Goal: Use online tool/utility: Utilize a website feature to perform a specific function

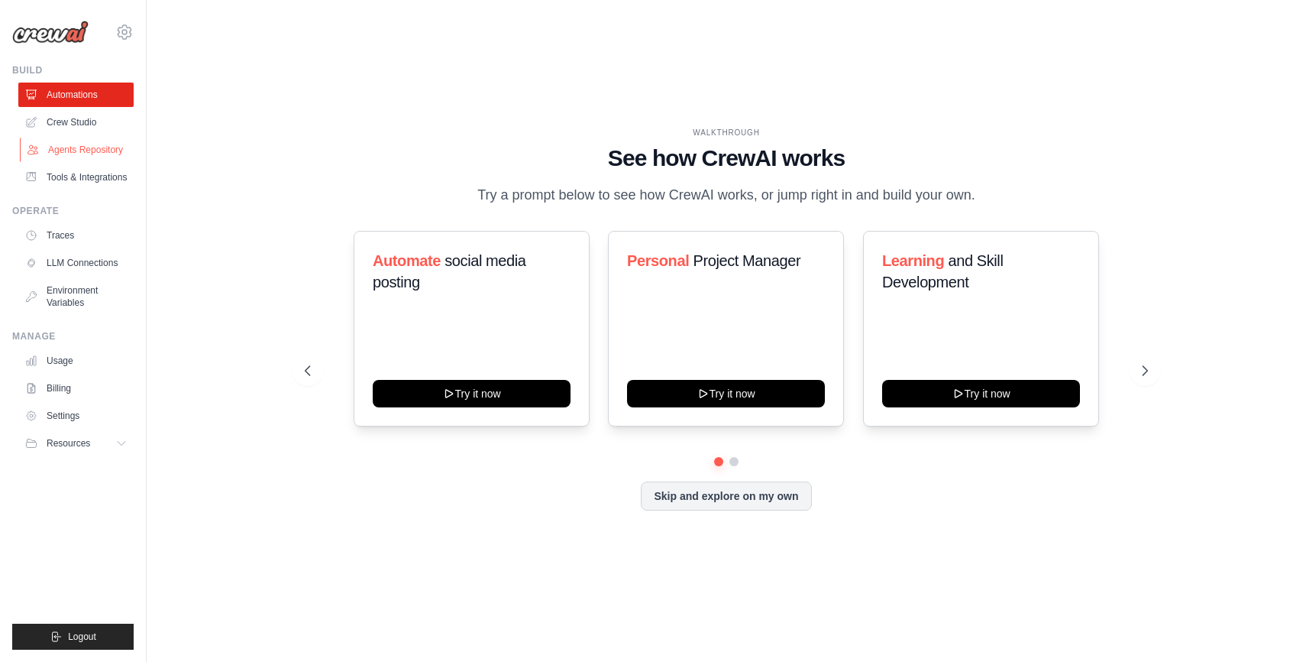
click at [59, 155] on link "Agents Repository" at bounding box center [77, 149] width 115 height 24
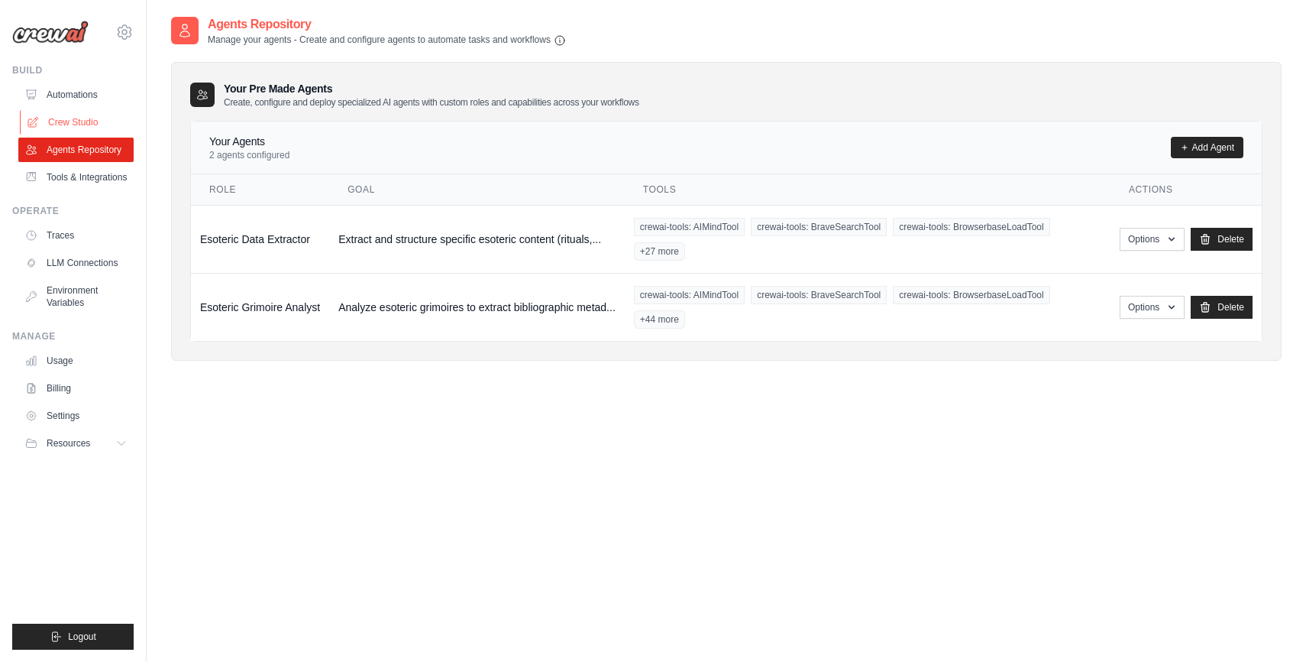
click at [73, 129] on link "Crew Studio" at bounding box center [77, 122] width 115 height 24
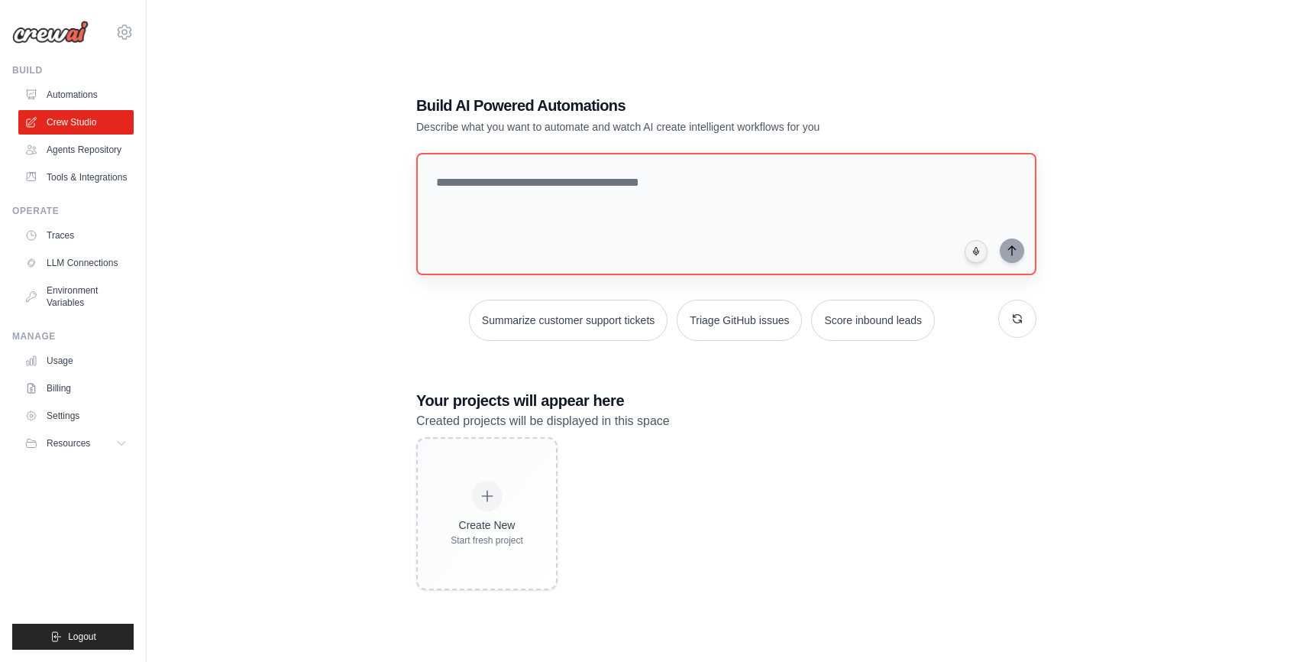
scroll to position [3, 0]
click at [579, 186] on textarea at bounding box center [726, 215] width 626 height 124
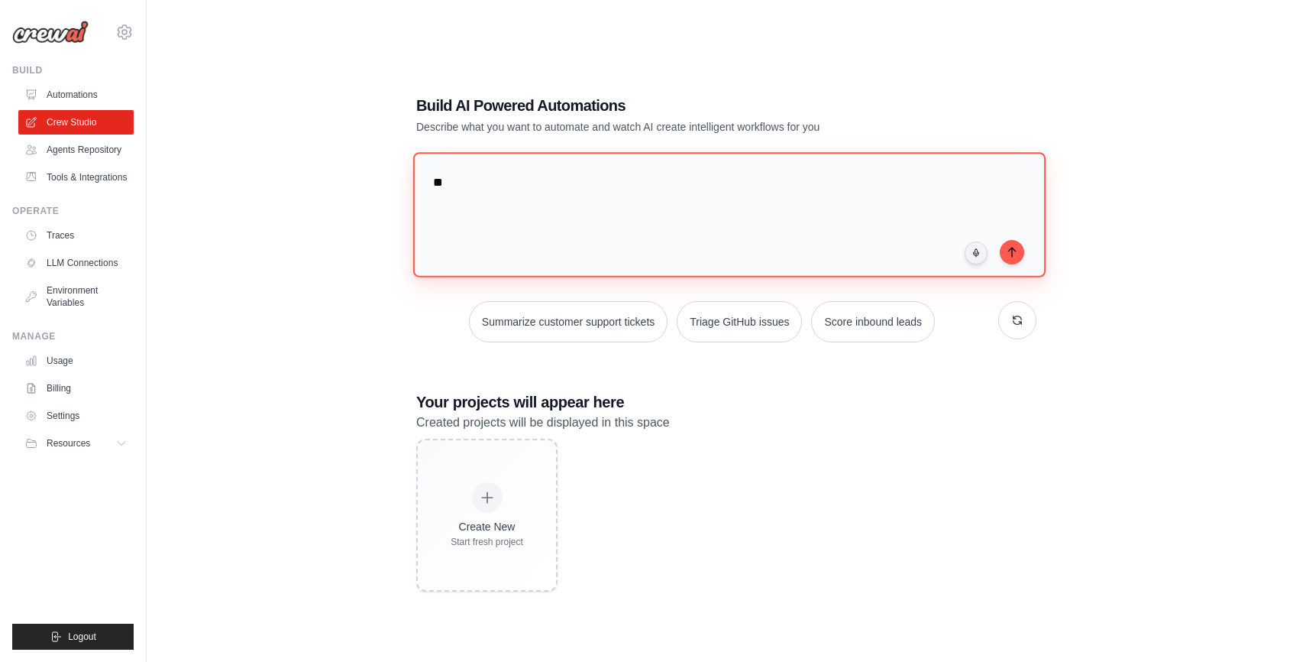
type textarea "*"
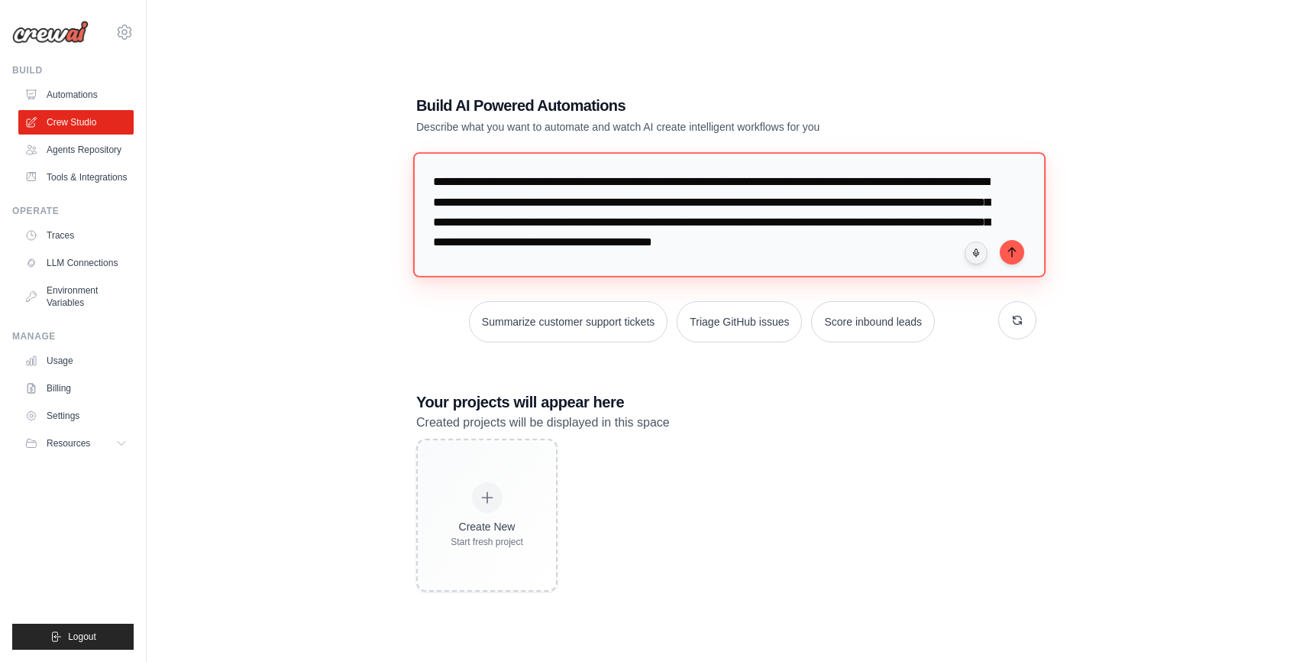
type textarea "**********"
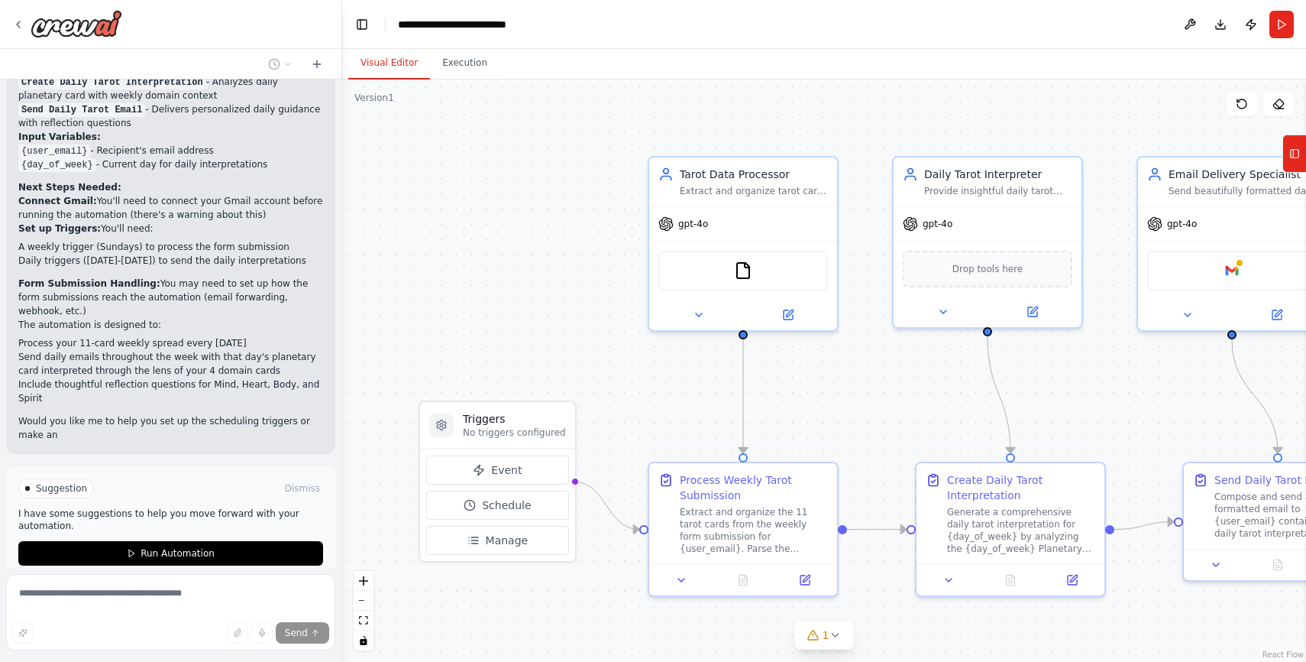
scroll to position [1476, 0]
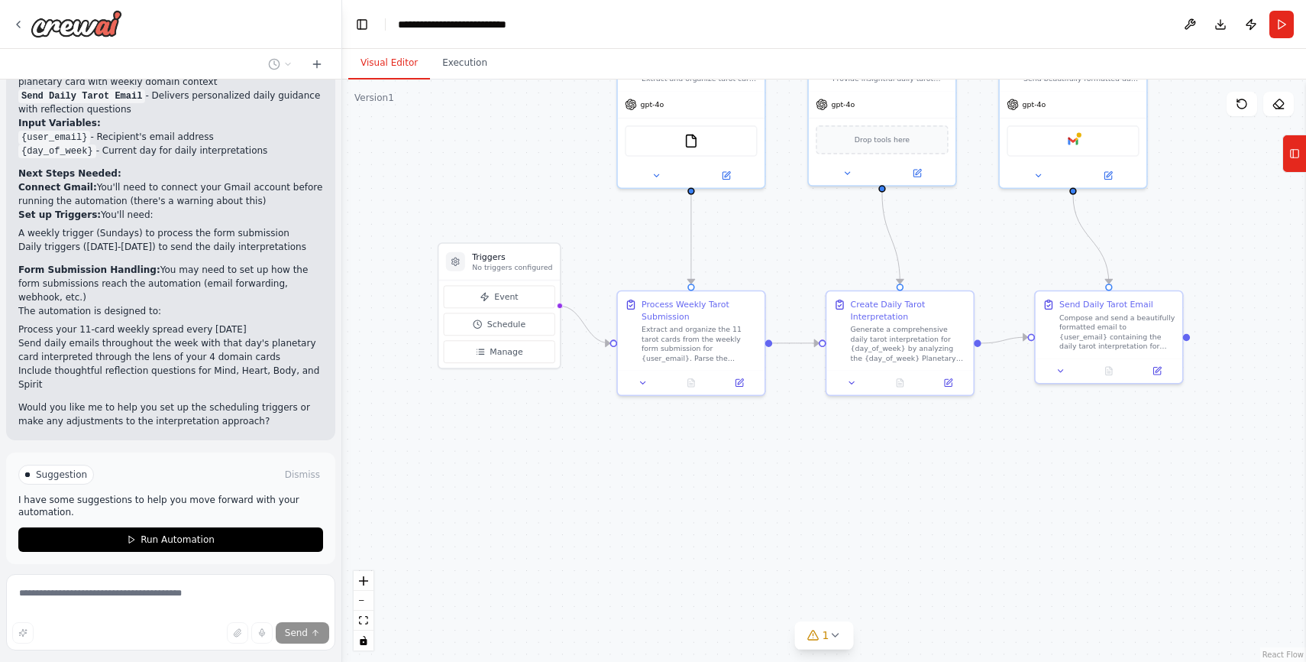
drag, startPoint x: 598, startPoint y: 274, endPoint x: 584, endPoint y: 220, distance: 56.0
click at [576, 154] on div ".deletable-edge-delete-btn { width: 20px; height: 20px; border: 0px solid #ffff…" at bounding box center [824, 370] width 964 height 582
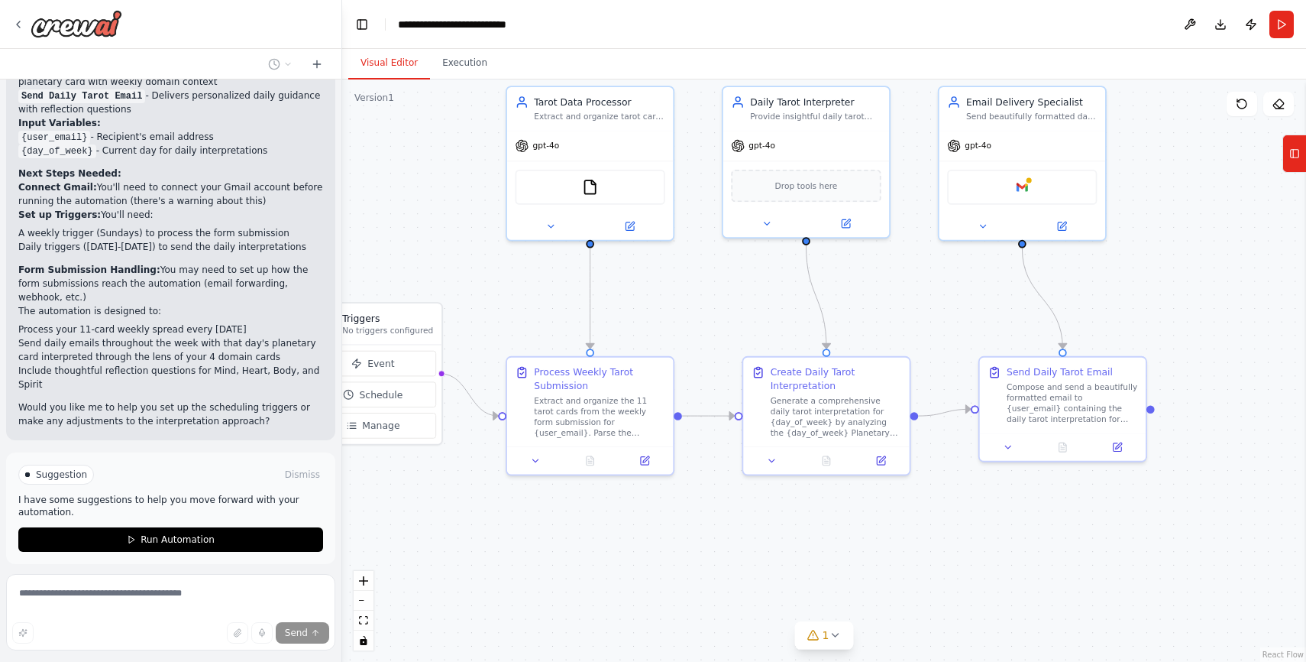
drag, startPoint x: 911, startPoint y: 237, endPoint x: 883, endPoint y: 252, distance: 31.5
click at [804, 294] on div ".deletable-edge-delete-btn { width: 20px; height: 20px; border: 0px solid #ffff…" at bounding box center [824, 370] width 964 height 582
click at [838, 641] on button "1" at bounding box center [824, 635] width 59 height 28
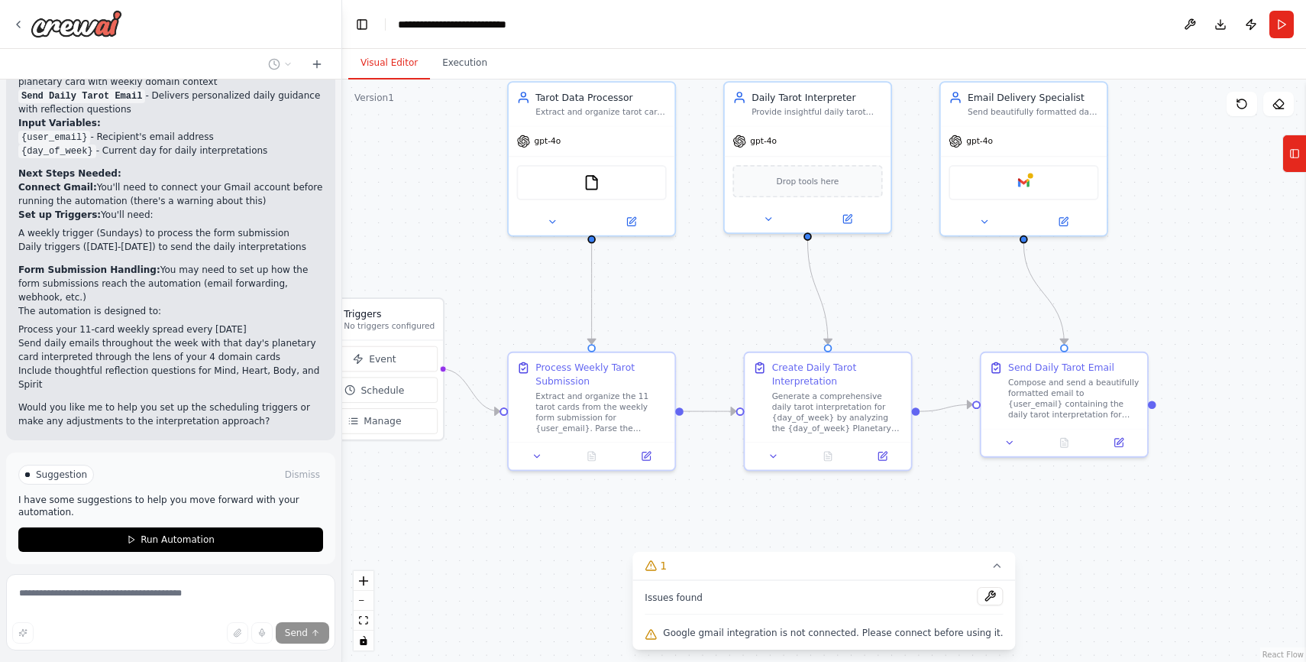
click at [978, 601] on button at bounding box center [991, 596] width 26 height 18
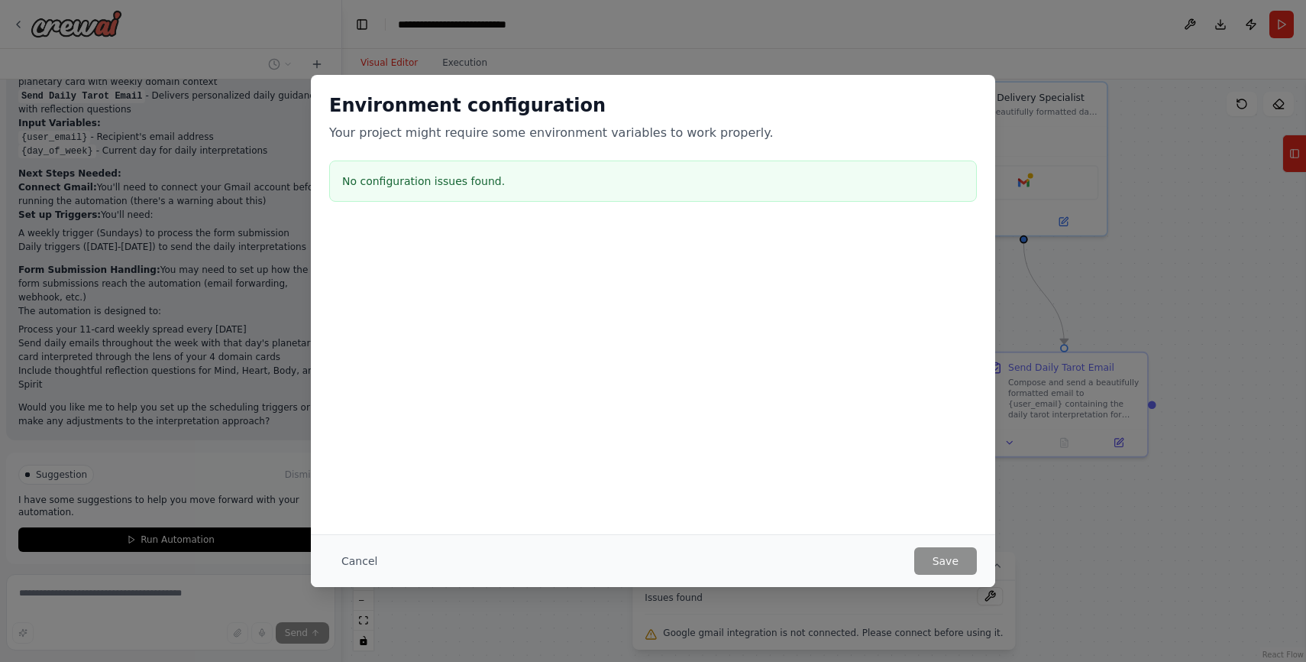
drag, startPoint x: 369, startPoint y: 558, endPoint x: 593, endPoint y: 424, distance: 261.1
click at [369, 558] on button "Cancel" at bounding box center [359, 560] width 60 height 27
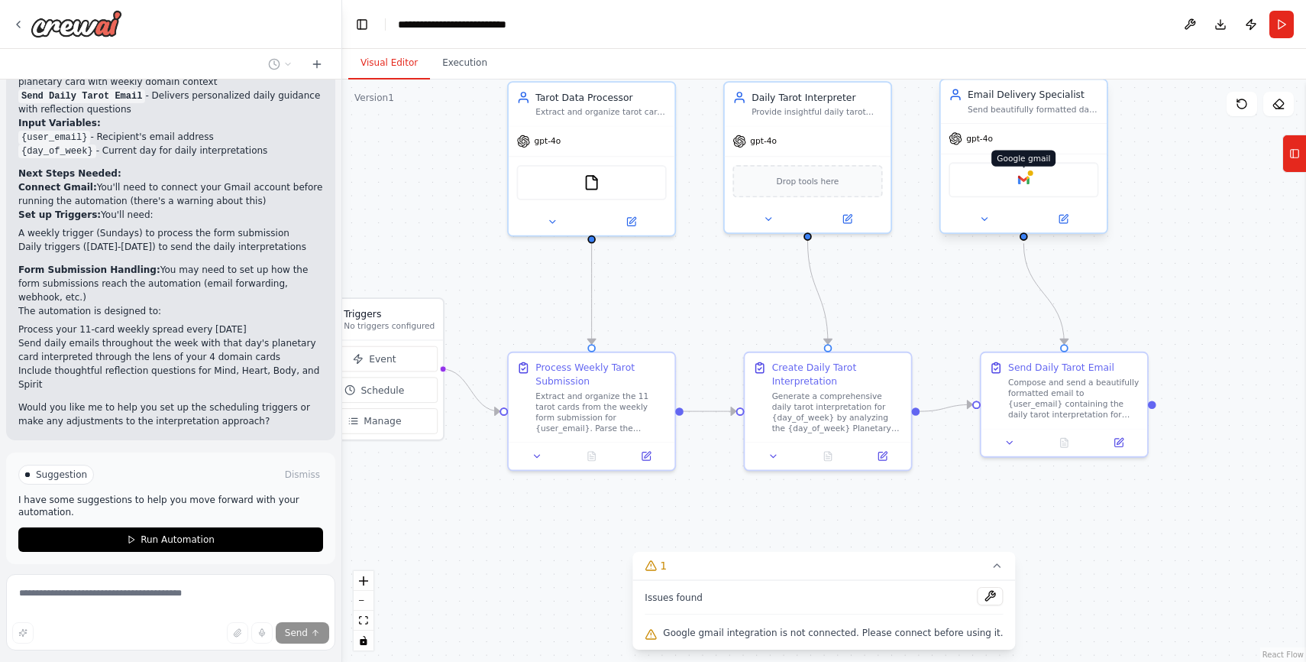
click at [1030, 174] on div at bounding box center [1031, 173] width 8 height 8
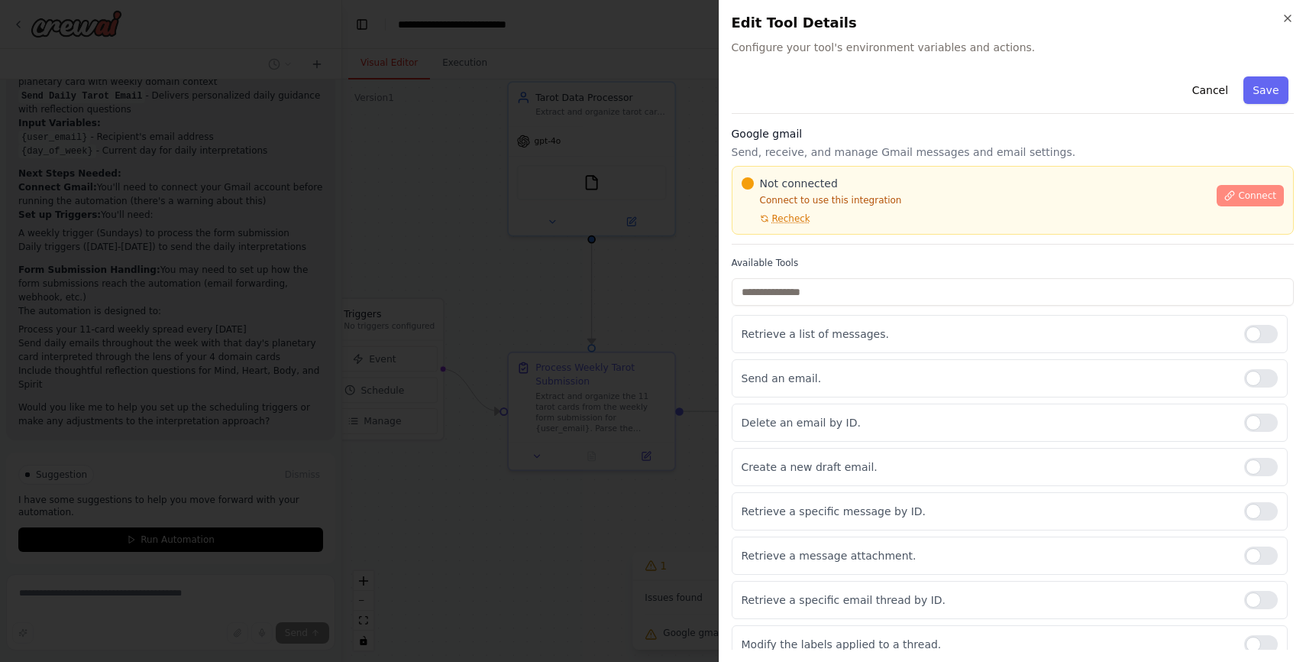
click at [1239, 192] on span "Connect" at bounding box center [1257, 195] width 38 height 12
click at [1278, 203] on button "Connect" at bounding box center [1250, 195] width 67 height 21
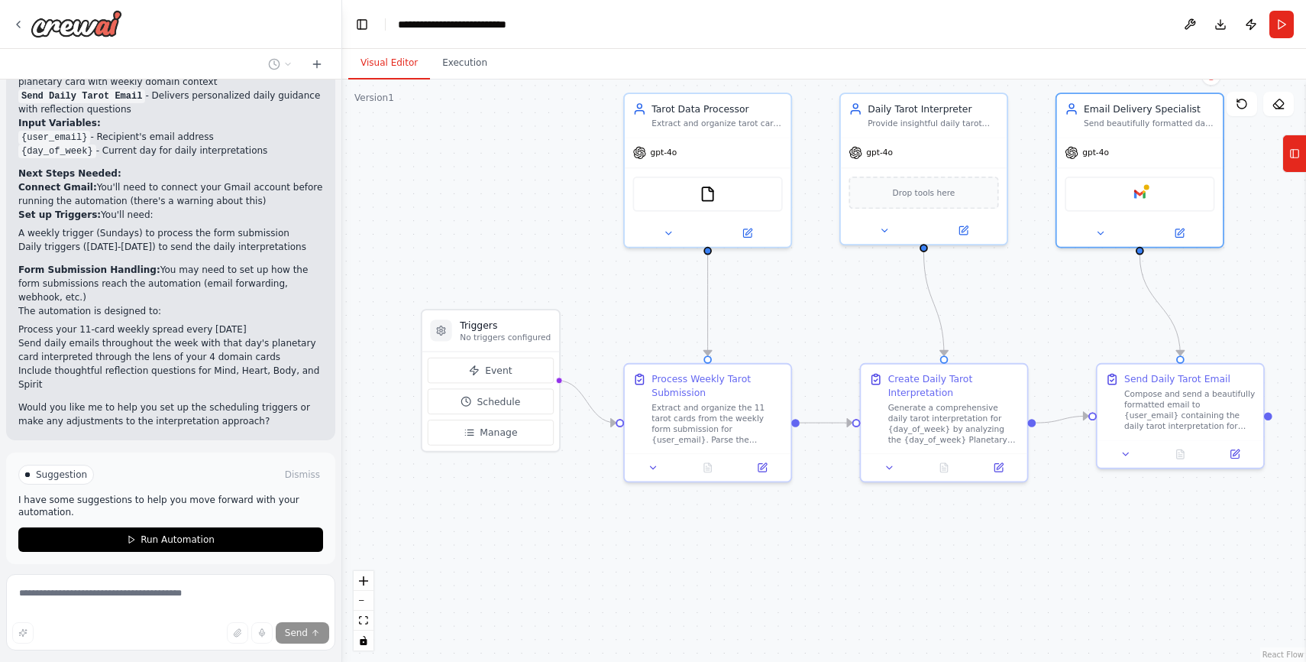
drag, startPoint x: 525, startPoint y: 293, endPoint x: 641, endPoint y: 302, distance: 116.4
click at [640, 305] on div ".deletable-edge-delete-btn { width: 20px; height: 20px; border: 0px solid #ffff…" at bounding box center [824, 370] width 964 height 582
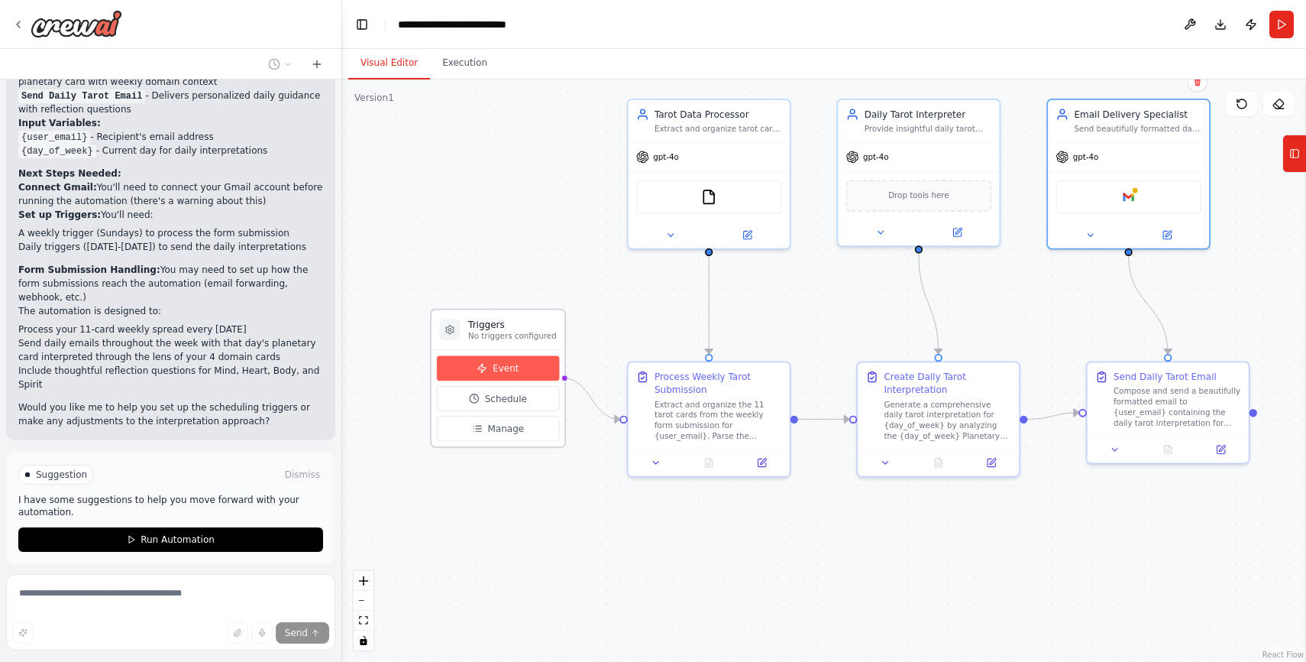
click at [508, 374] on span "Event" at bounding box center [506, 367] width 26 height 13
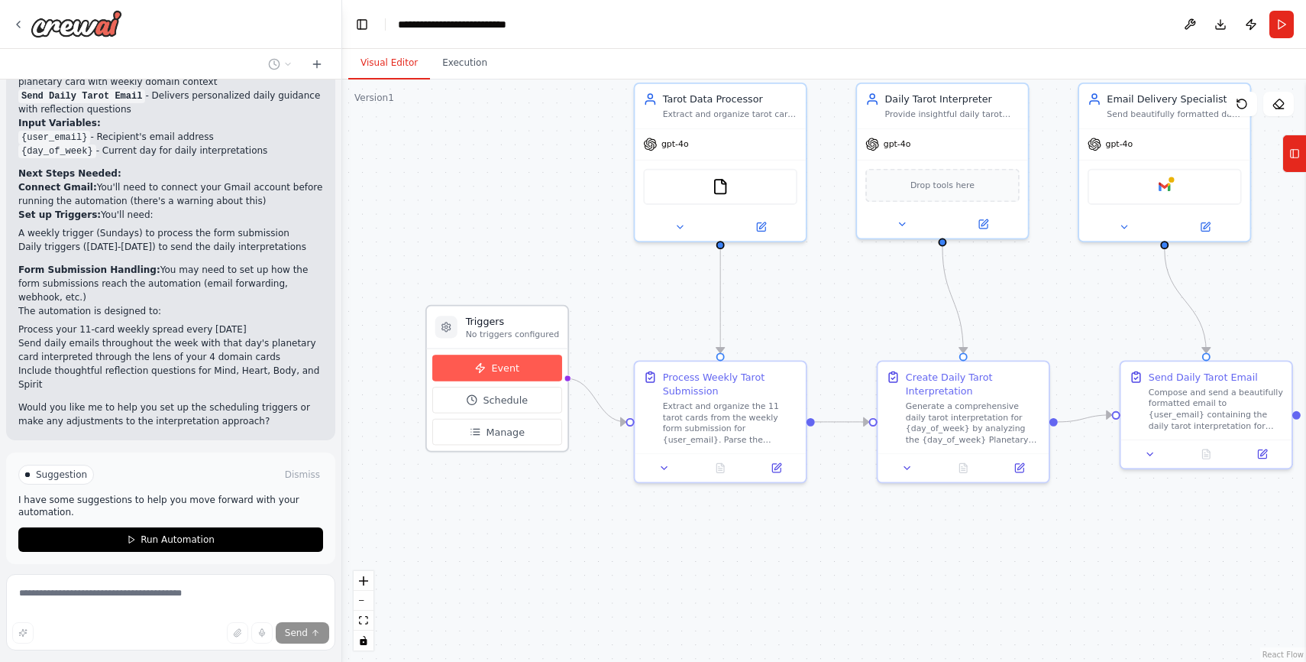
click at [493, 367] on span "Event" at bounding box center [505, 368] width 27 height 14
click at [493, 368] on span "Event" at bounding box center [505, 368] width 27 height 14
click at [494, 368] on span "Event" at bounding box center [505, 368] width 27 height 14
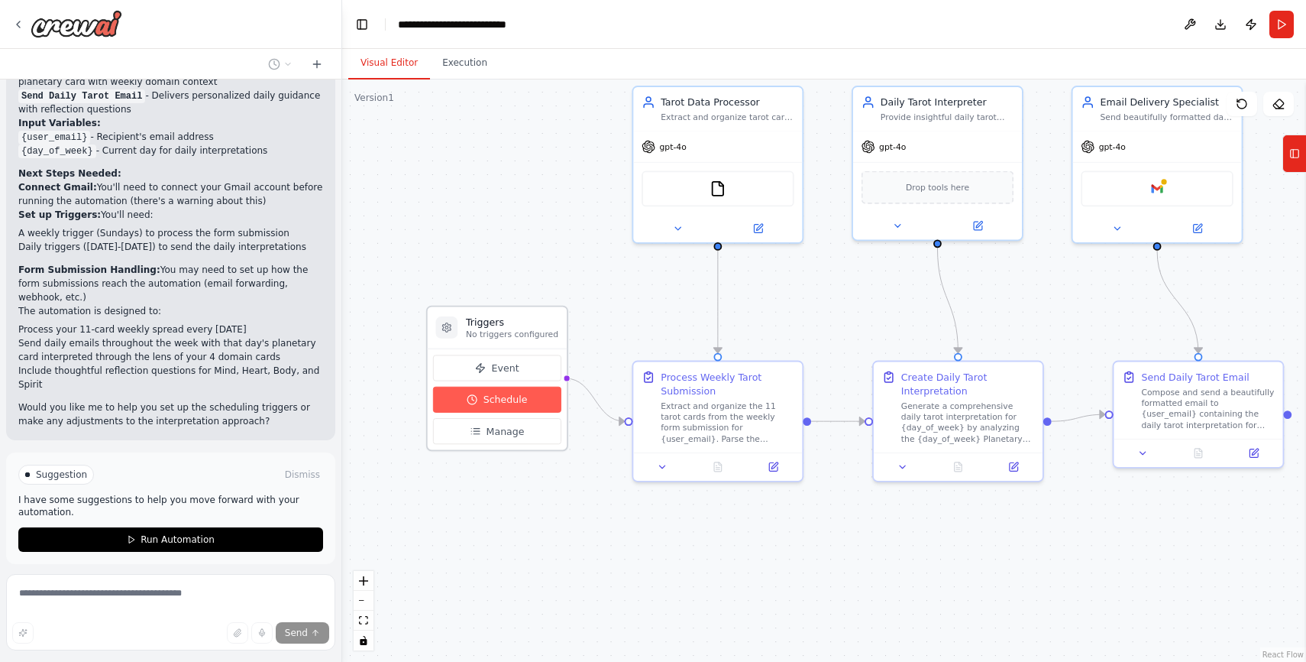
click at [492, 405] on span "Schedule" at bounding box center [506, 400] width 44 height 14
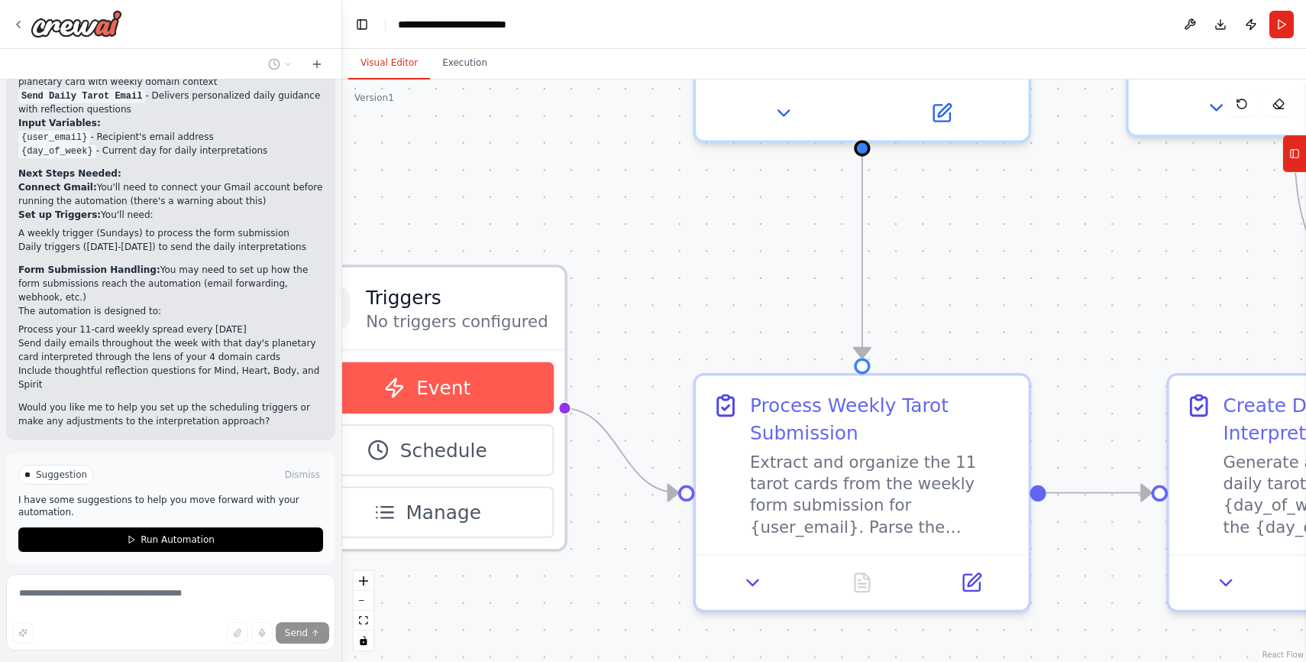
click at [457, 381] on span "Event" at bounding box center [443, 387] width 54 height 27
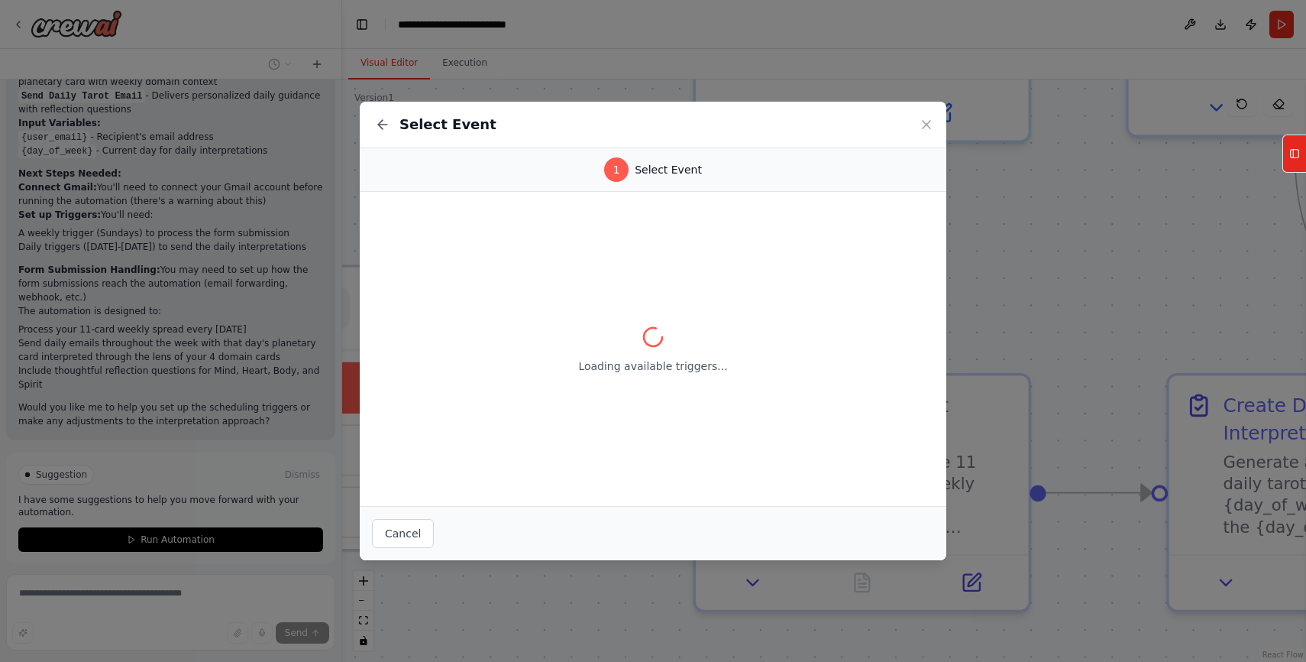
scroll to position [0, 0]
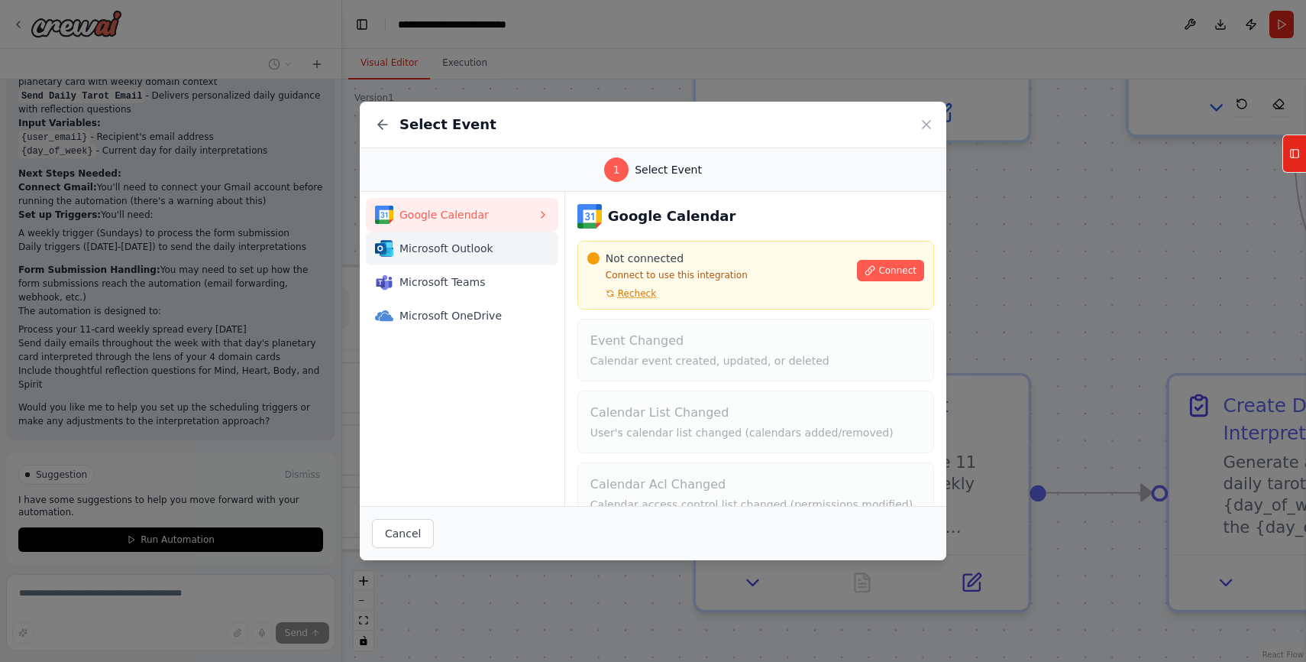
click at [499, 241] on span "Microsoft Outlook" at bounding box center [468, 248] width 137 height 15
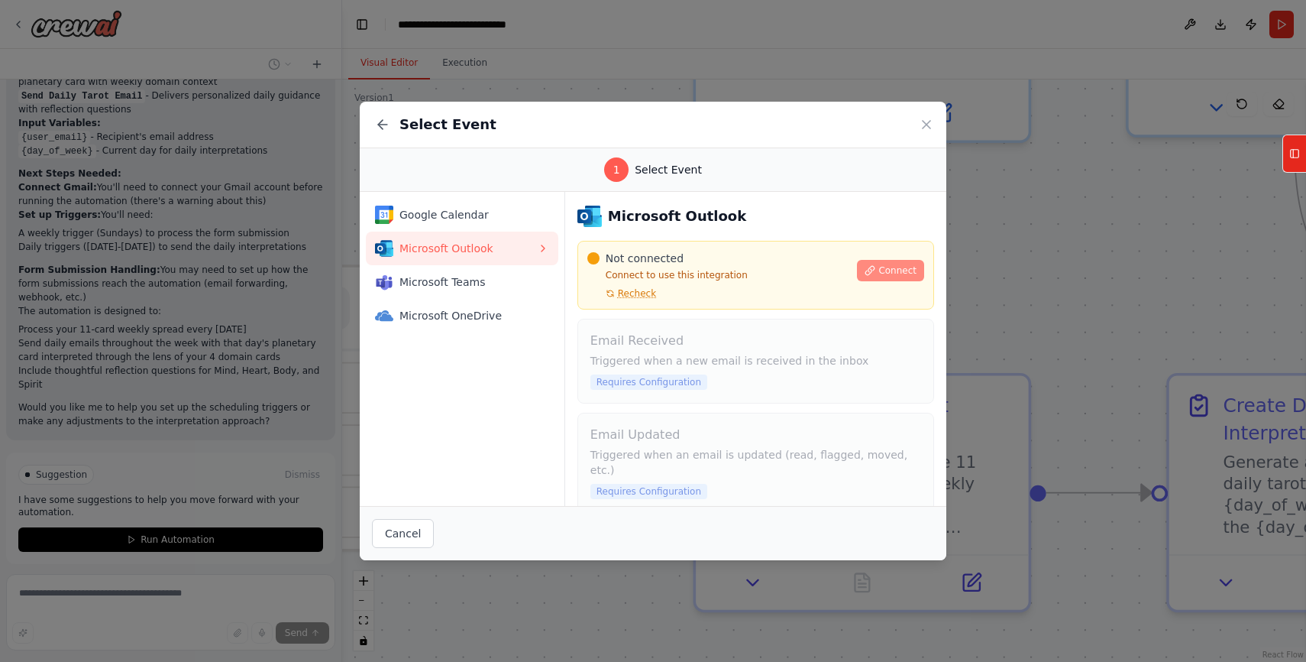
click at [889, 264] on button "Connect" at bounding box center [890, 270] width 67 height 21
click at [641, 293] on span "Recheck" at bounding box center [637, 293] width 38 height 12
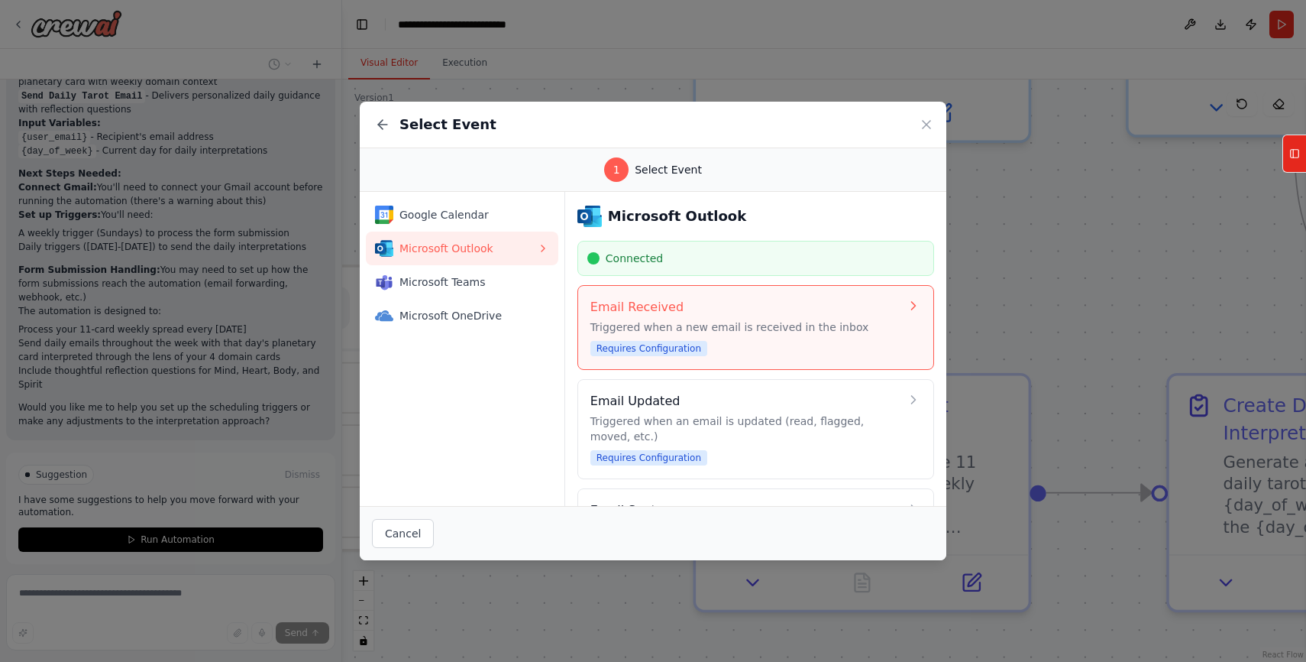
click at [794, 345] on div "Email Received Triggered when a new email is received in the inbox Requires Con…" at bounding box center [744, 327] width 309 height 59
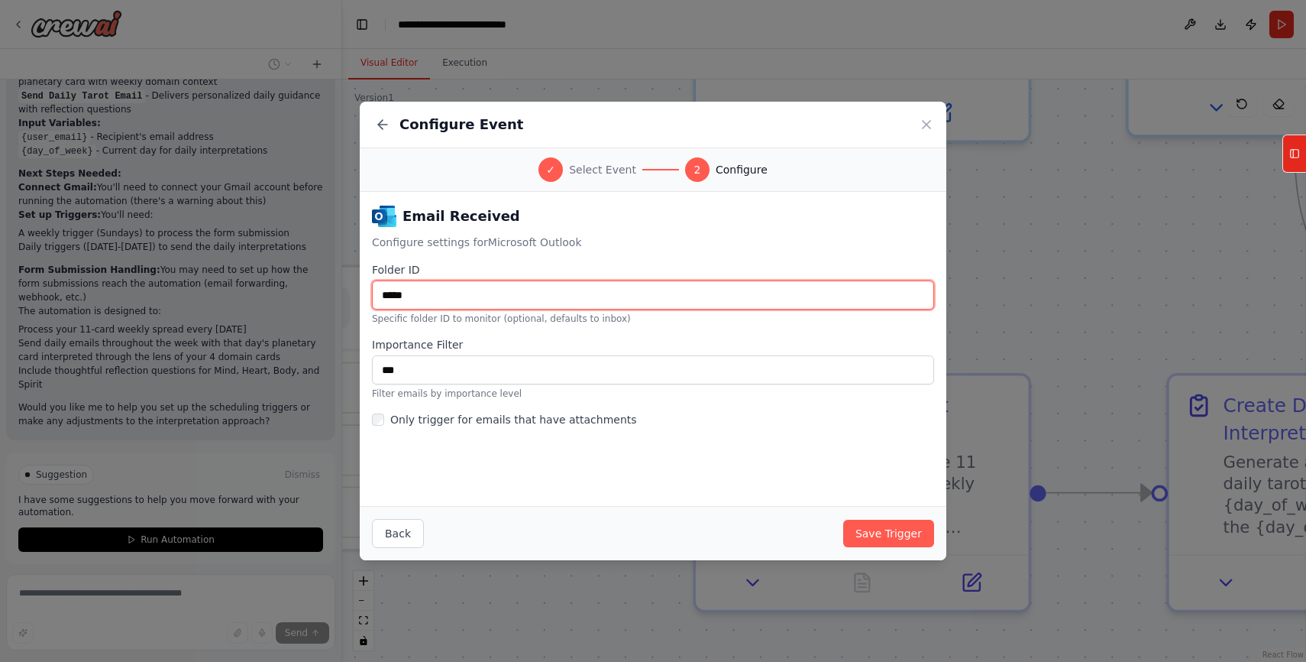
click at [461, 292] on input "*****" at bounding box center [653, 294] width 562 height 29
drag, startPoint x: 464, startPoint y: 288, endPoint x: 271, endPoint y: 287, distance: 192.5
click at [271, 287] on div "Configure Event ✓ Select Event 2 Configure Email Received Configure settings fo…" at bounding box center [653, 331] width 1306 height 662
type input "**********"
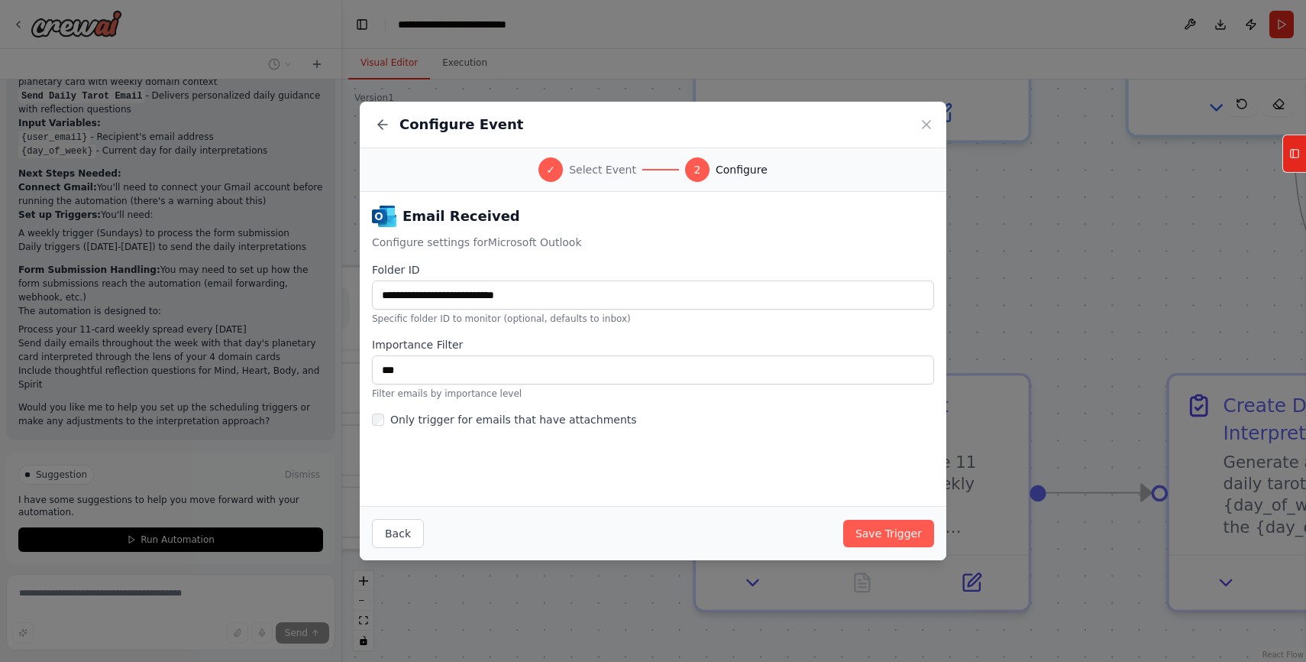
click at [690, 244] on p "Configure settings for Microsoft Outlook" at bounding box center [653, 242] width 562 height 15
click at [921, 526] on button "Save Trigger" at bounding box center [888, 532] width 91 height 27
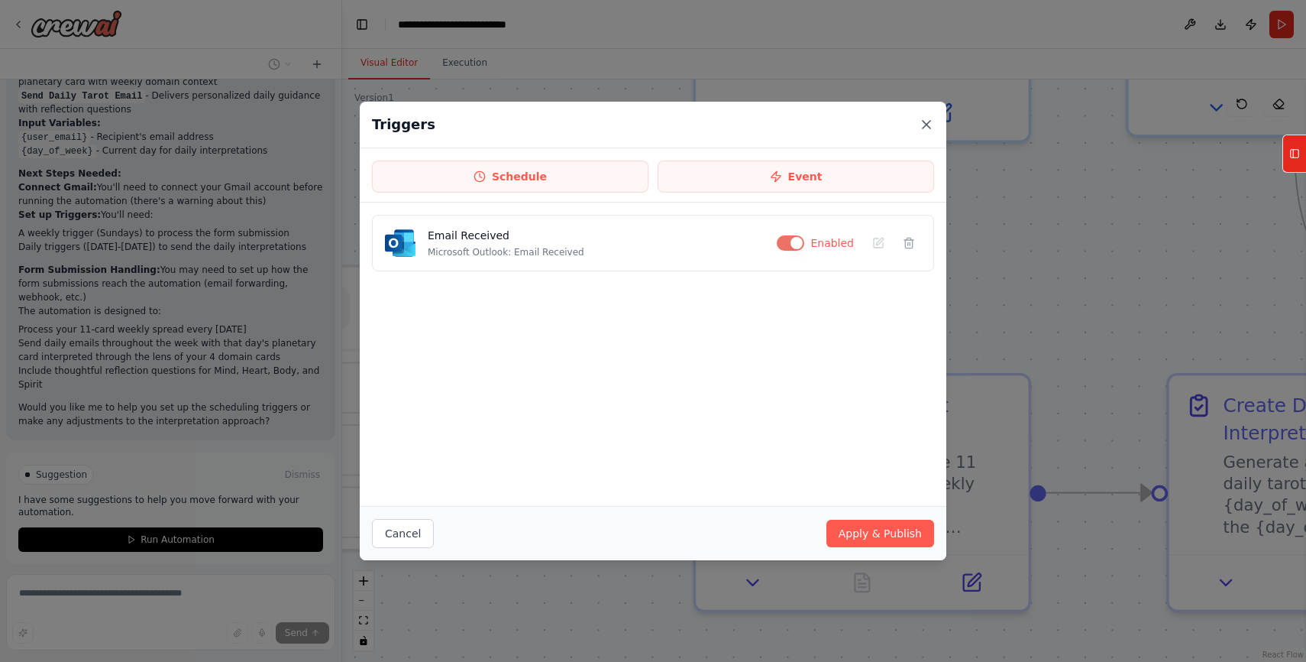
click at [930, 120] on icon at bounding box center [926, 124] width 15 height 15
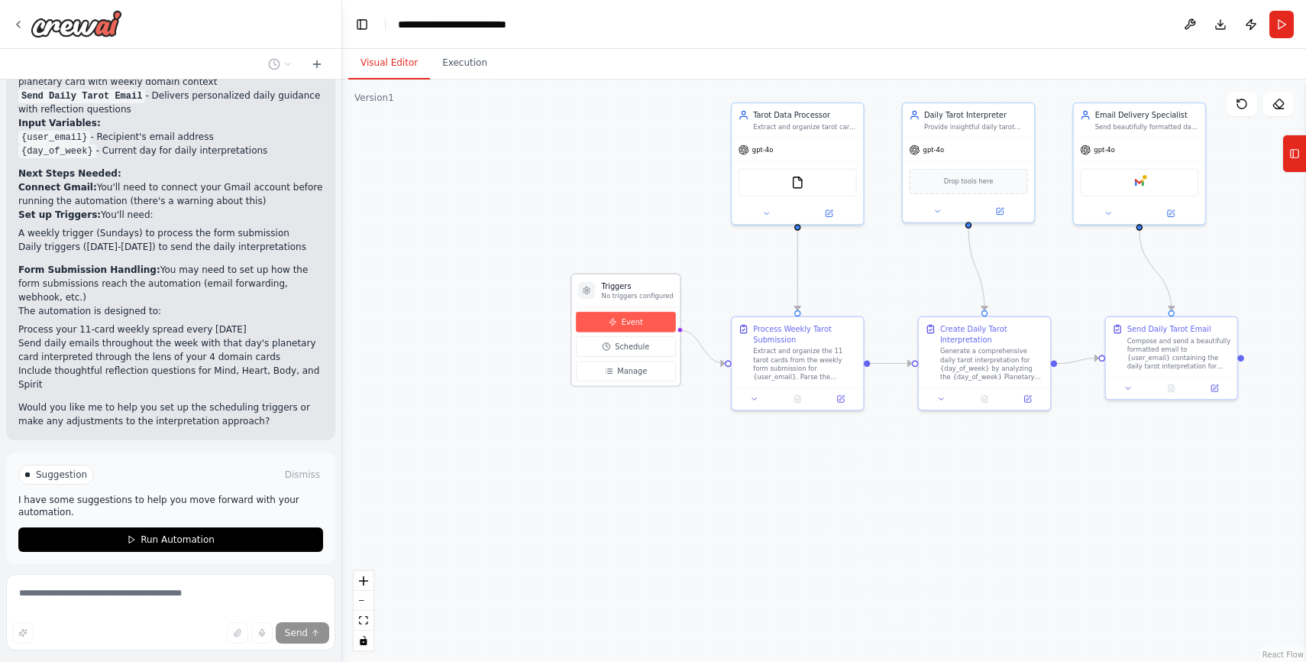
click at [647, 323] on button "Event" at bounding box center [626, 322] width 100 height 21
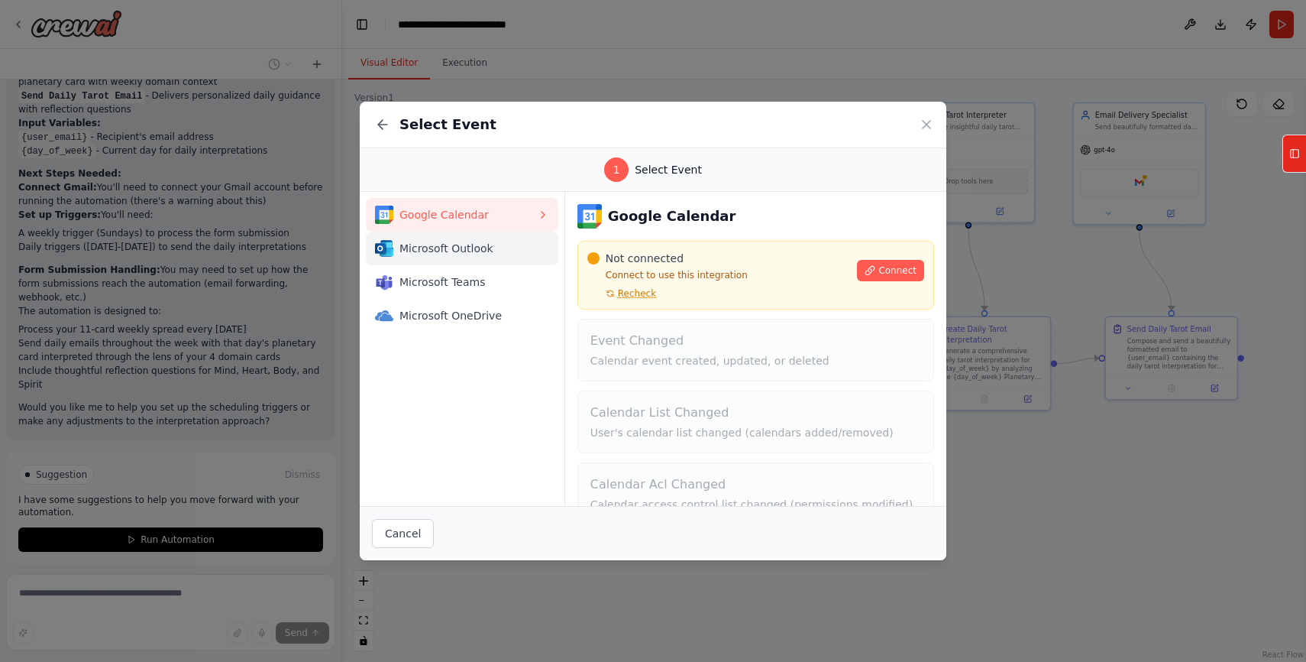
click at [505, 244] on span "Microsoft Outlook" at bounding box center [468, 248] width 137 height 15
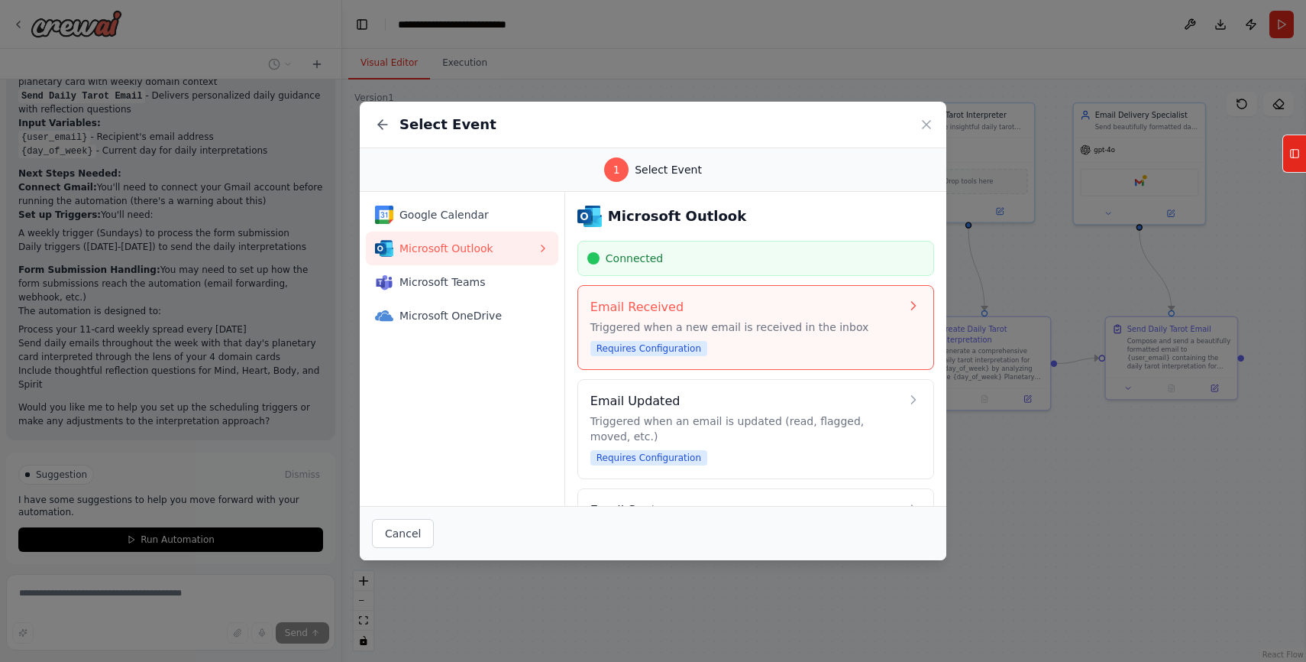
click at [678, 345] on span "Requires Configuration" at bounding box center [648, 348] width 117 height 15
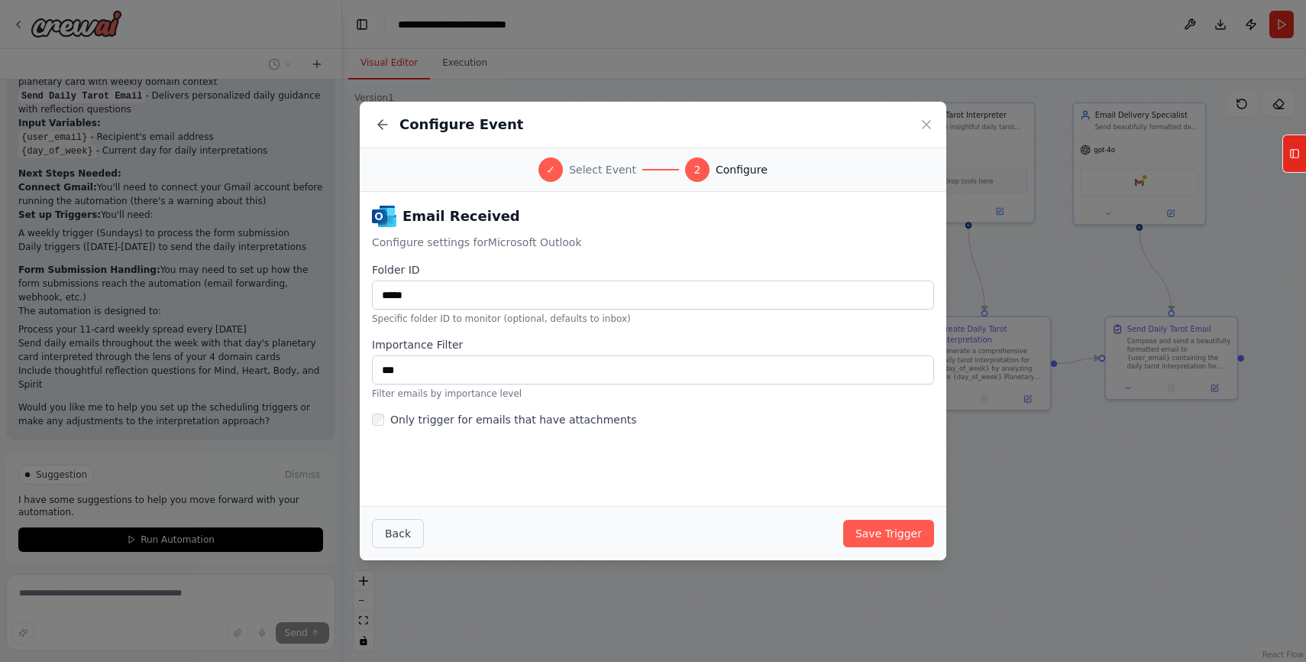
click at [392, 529] on button "Back" at bounding box center [398, 533] width 52 height 29
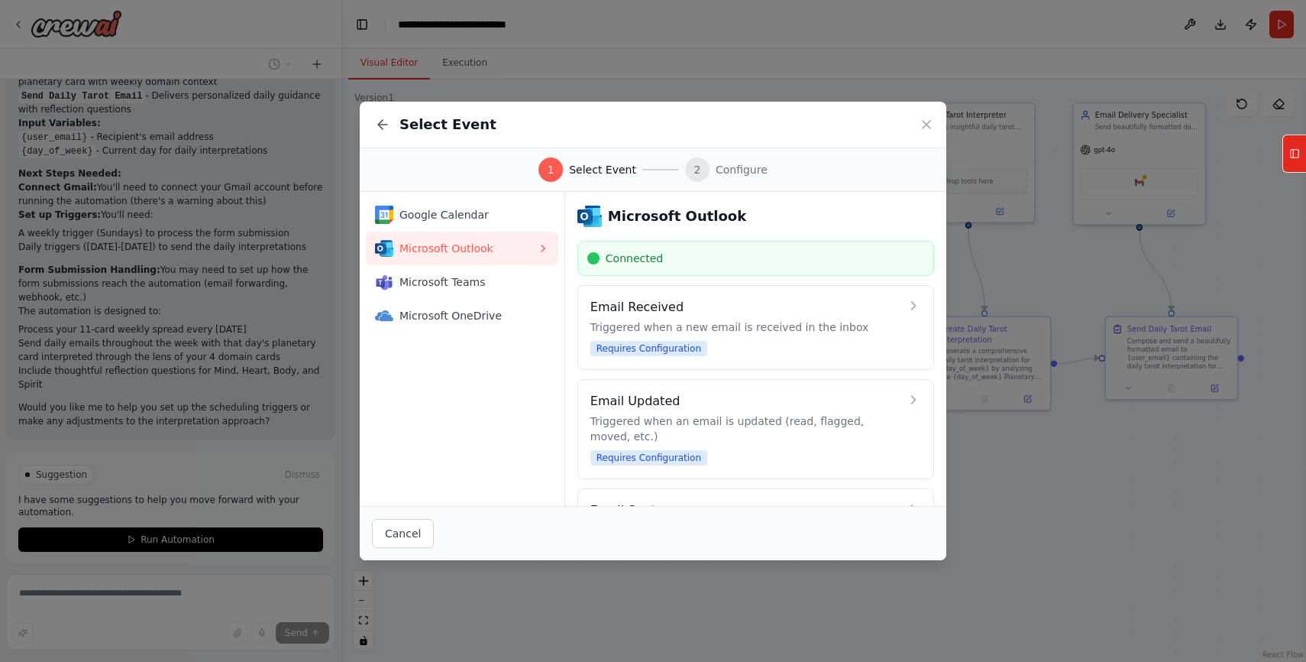
click at [911, 116] on div "Select Event" at bounding box center [653, 125] width 587 height 47
click at [920, 122] on icon at bounding box center [926, 124] width 15 height 15
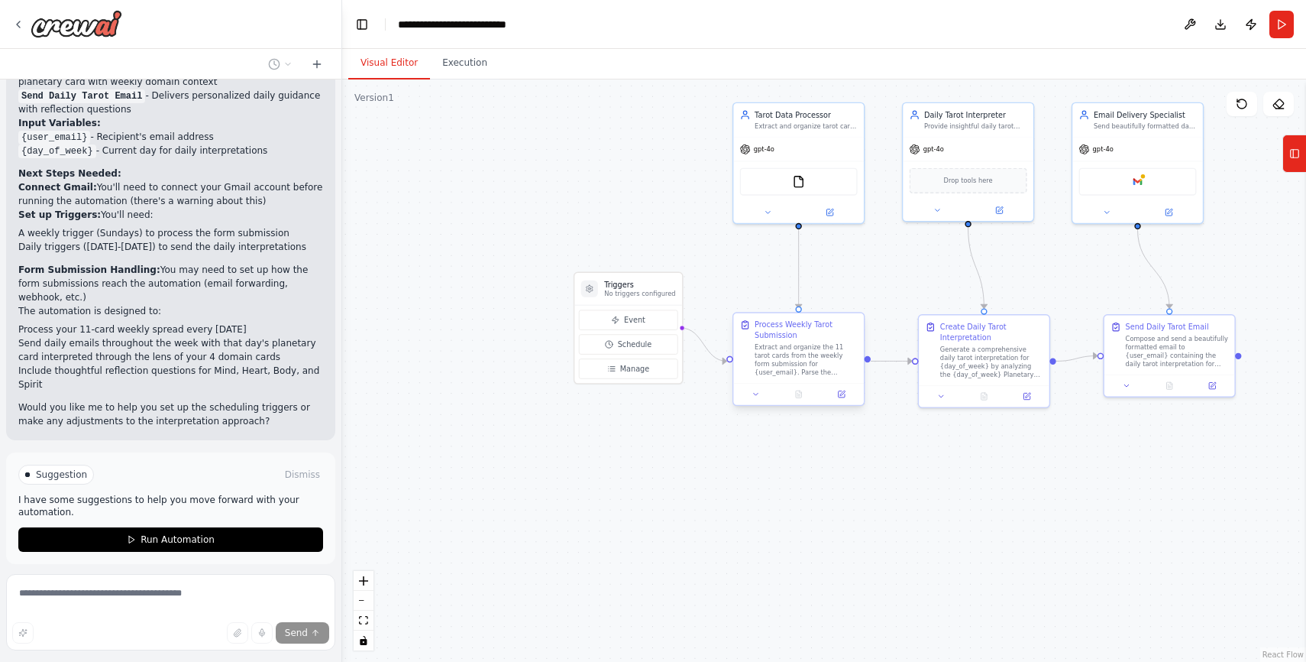
click at [790, 345] on div "Extract and organize the 11 tarot cards from the weekly form submission for {us…" at bounding box center [806, 360] width 103 height 34
click at [788, 345] on div "Extract and organize the 11 tarot cards from the weekly form submission for {us…" at bounding box center [806, 360] width 102 height 34
click at [843, 400] on div at bounding box center [798, 393] width 129 height 21
click at [843, 394] on icon at bounding box center [841, 393] width 6 height 6
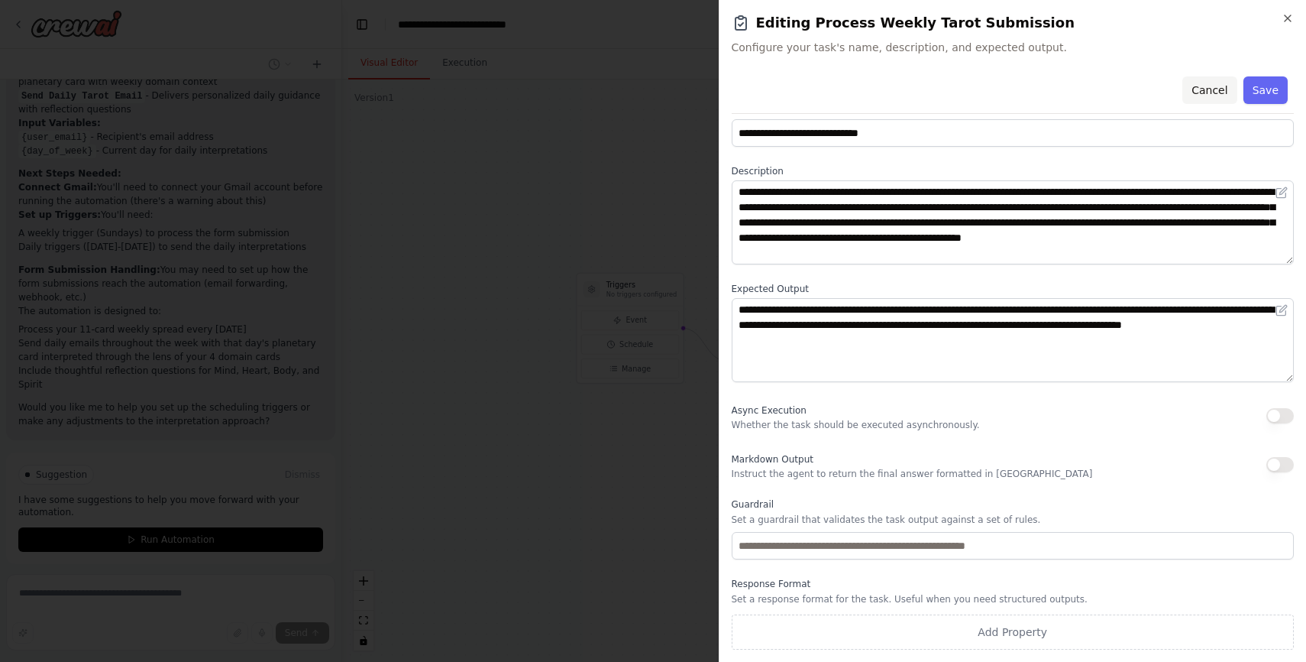
click at [1211, 86] on button "Cancel" at bounding box center [1209, 89] width 54 height 27
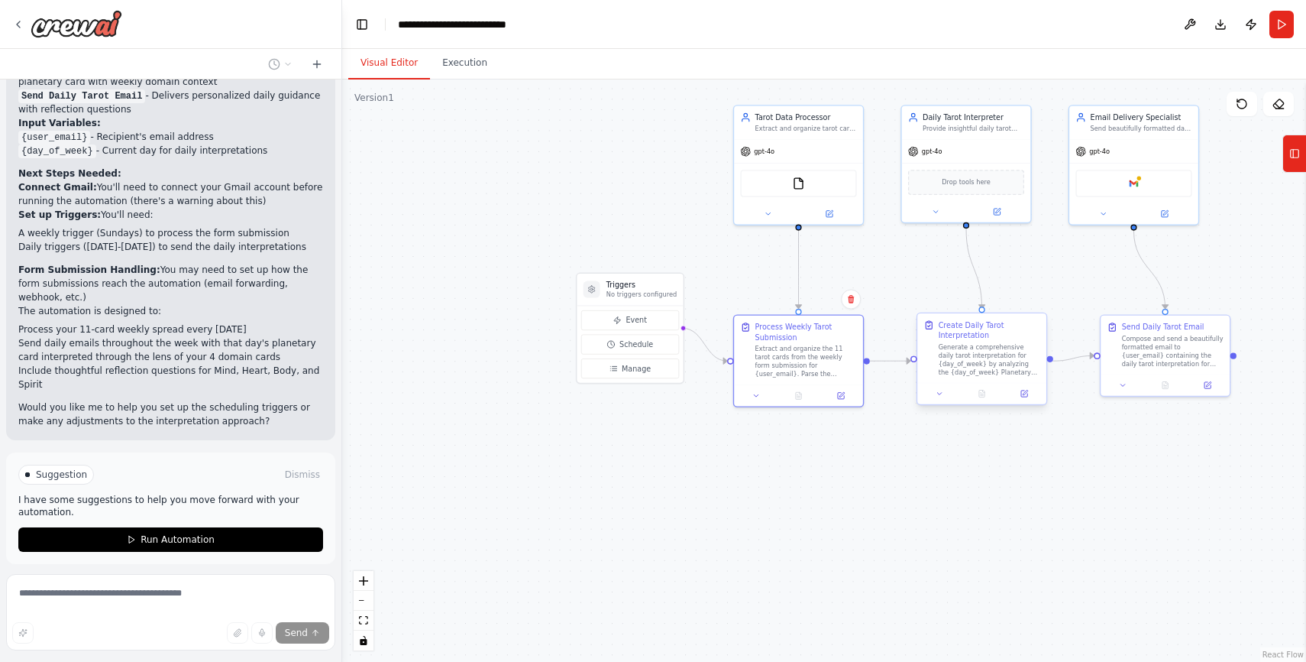
click at [961, 353] on div "Generate a comprehensive daily tarot interpretation for {day_of_week} by analyz…" at bounding box center [990, 360] width 102 height 34
click at [964, 352] on div "Generate a comprehensive daily tarot interpretation for {day_of_week} by analyz…" at bounding box center [995, 360] width 102 height 34
click at [944, 393] on icon at bounding box center [945, 394] width 5 height 2
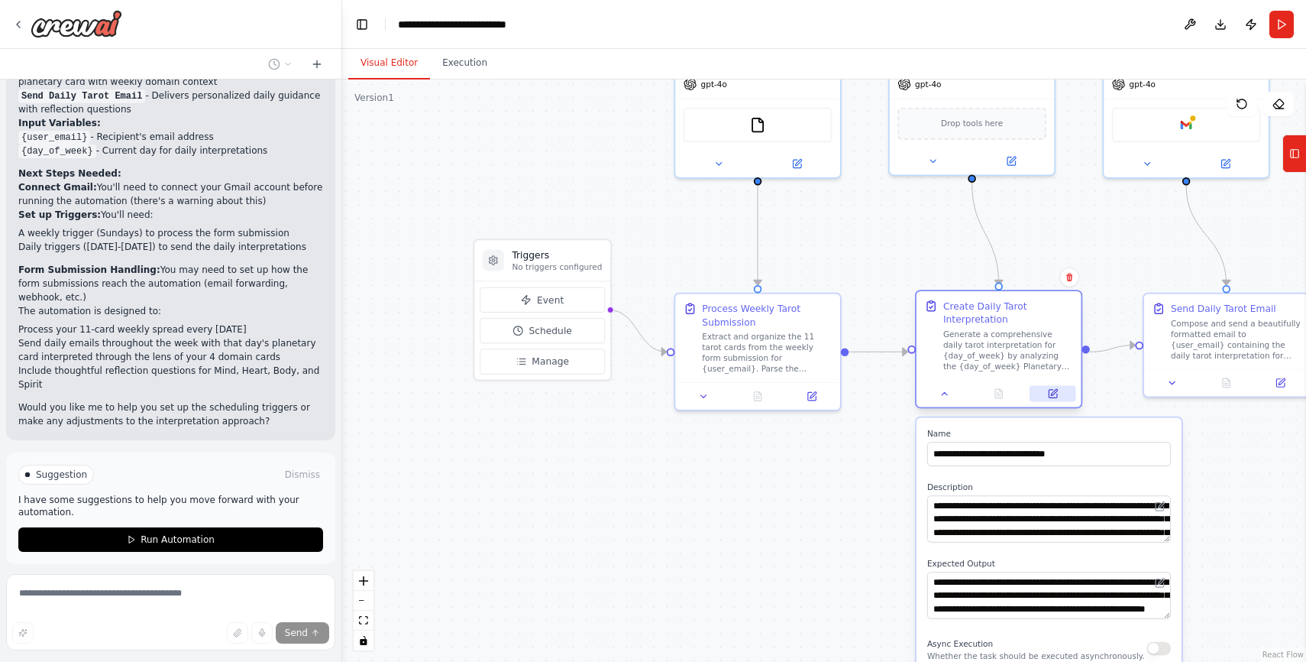
click at [1062, 389] on button at bounding box center [1053, 394] width 46 height 16
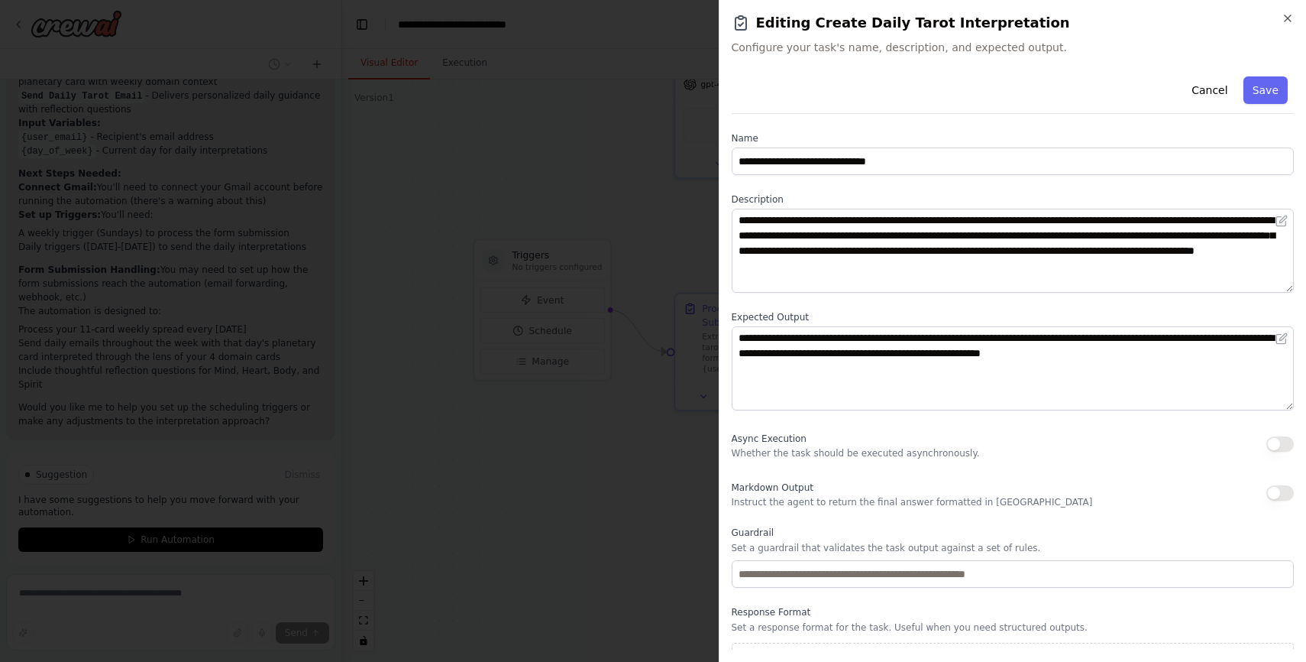
click at [740, 131] on div "**********" at bounding box center [1013, 373] width 563 height 607
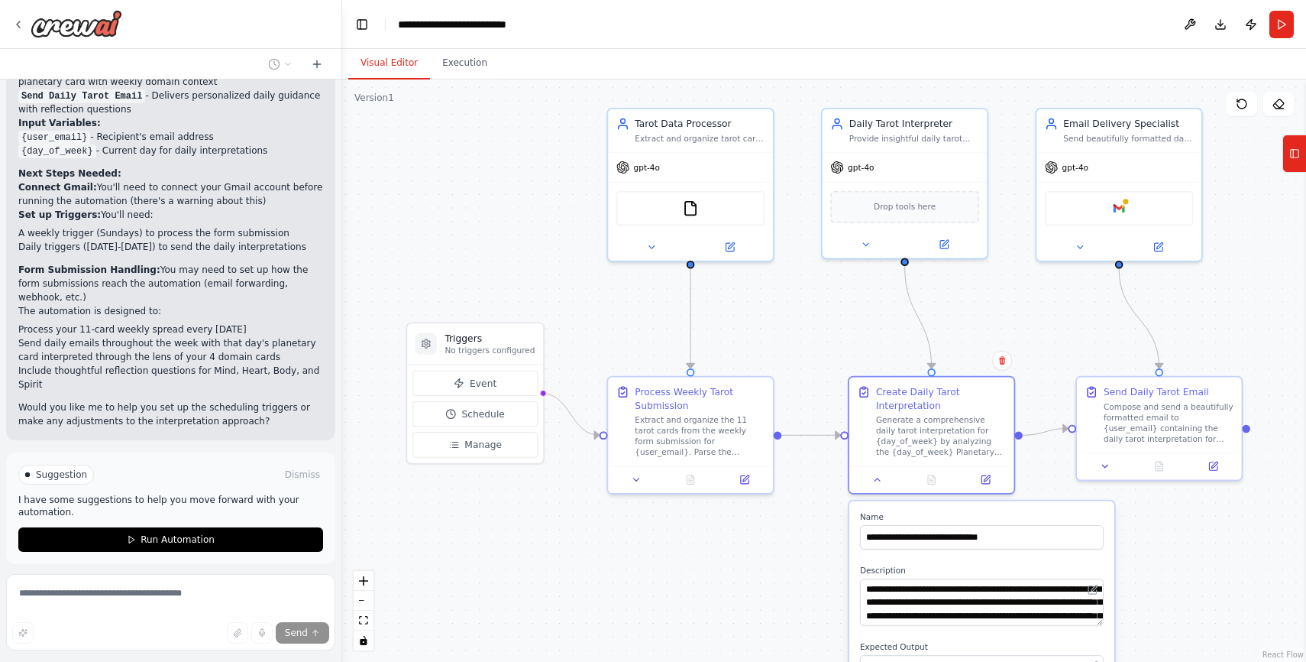
drag, startPoint x: 886, startPoint y: 236, endPoint x: 811, endPoint y: 218, distance: 77.1
click at [844, 287] on div ".deletable-edge-delete-btn { width: 20px; height: 20px; border: 0px solid #ffff…" at bounding box center [824, 370] width 964 height 582
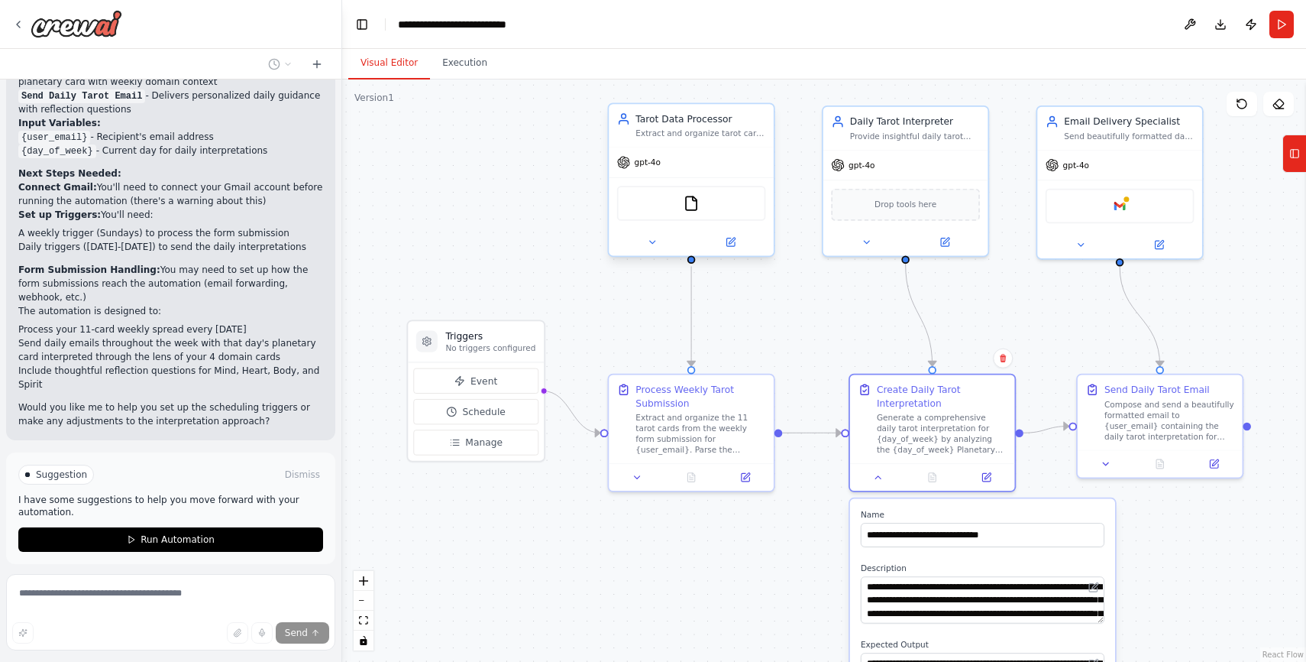
click at [729, 140] on div "Tarot Data Processor Extract and organize tarot card data from weekly form subm…" at bounding box center [691, 125] width 165 height 43
click at [730, 140] on div "Tarot Data Processor Extract and organize tarot card data from weekly form subm…" at bounding box center [691, 125] width 165 height 43
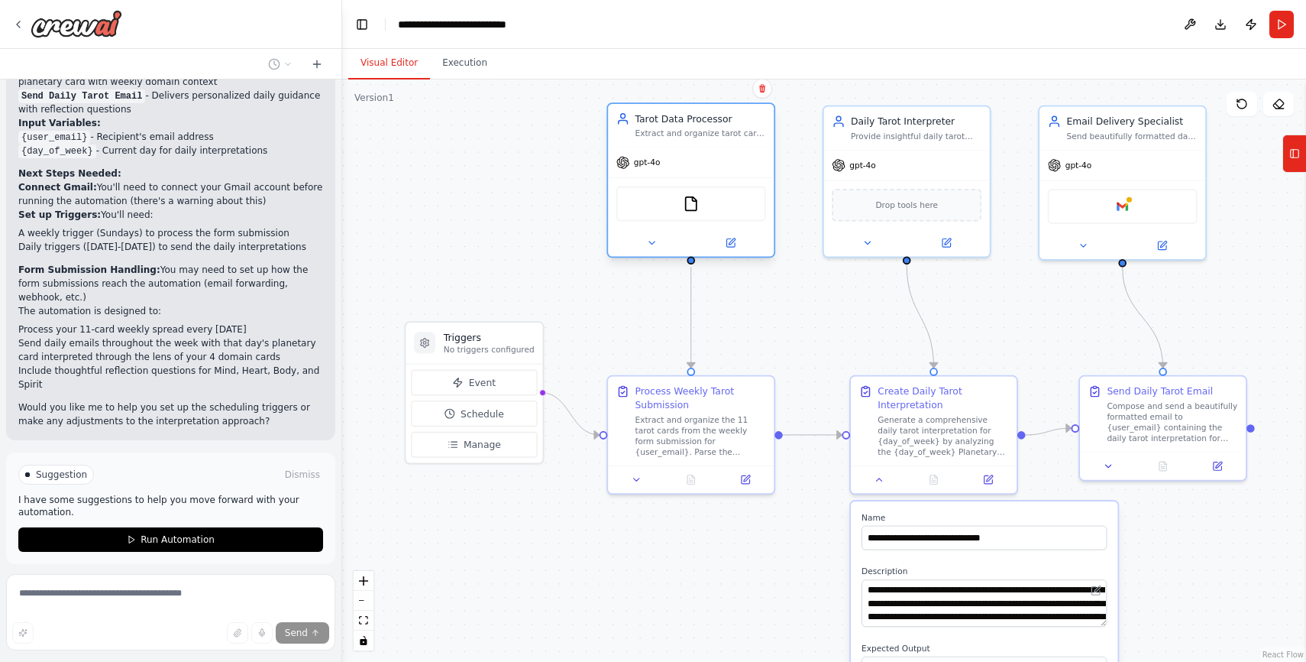
click at [730, 139] on div "Tarot Data Processor Extract and organize tarot card data from weekly form subm…" at bounding box center [691, 125] width 166 height 43
click at [717, 254] on div at bounding box center [691, 242] width 165 height 27
click at [722, 251] on div at bounding box center [691, 242] width 166 height 27
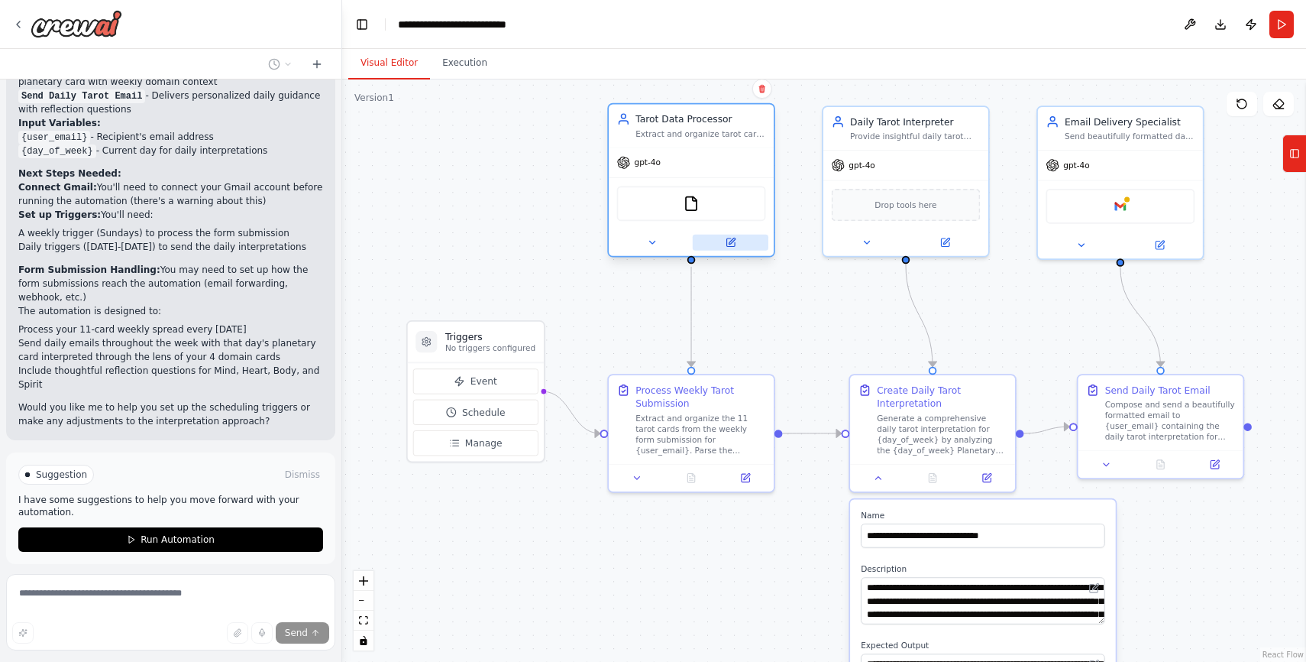
click at [727, 247] on icon at bounding box center [730, 242] width 11 height 11
click at [739, 239] on button at bounding box center [731, 243] width 76 height 16
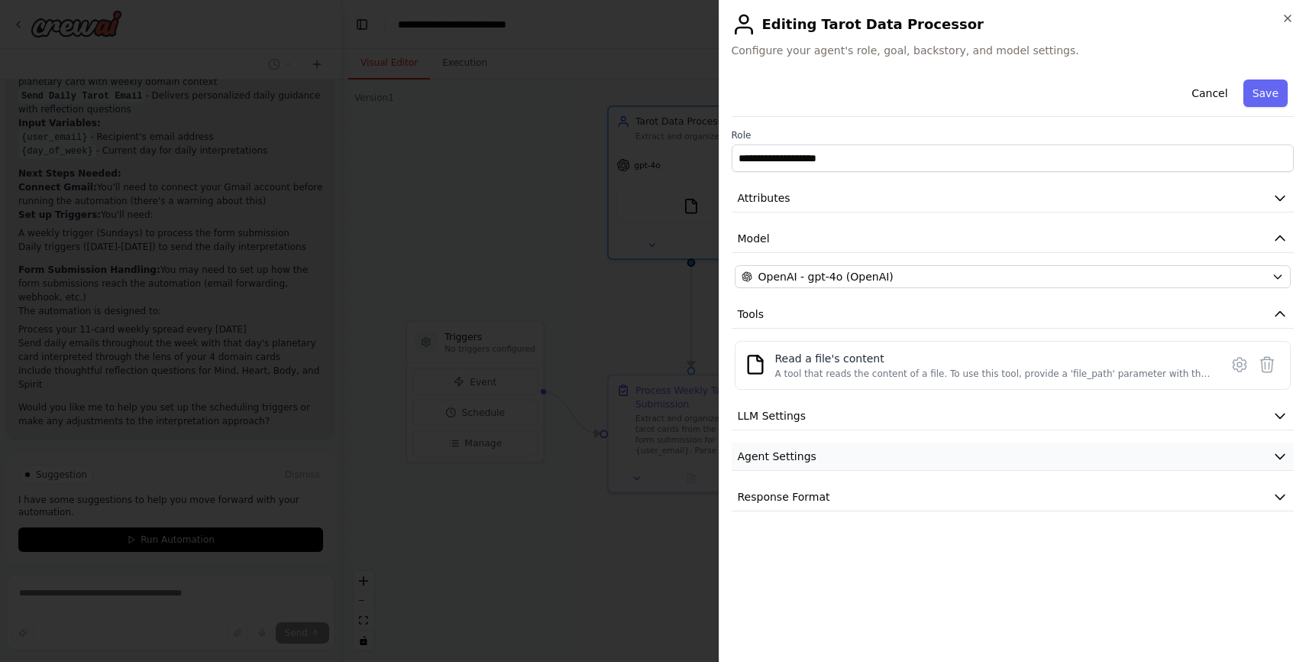
click at [764, 464] on button "Agent Settings" at bounding box center [1013, 456] width 563 height 28
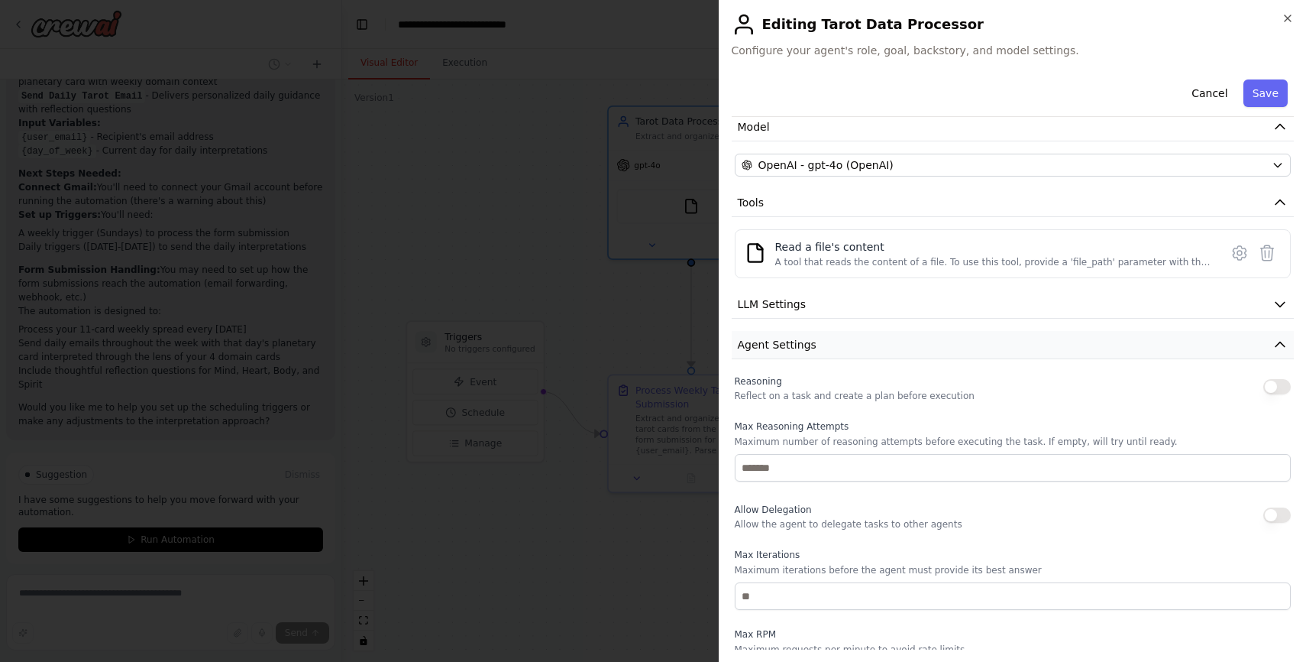
scroll to position [236, 0]
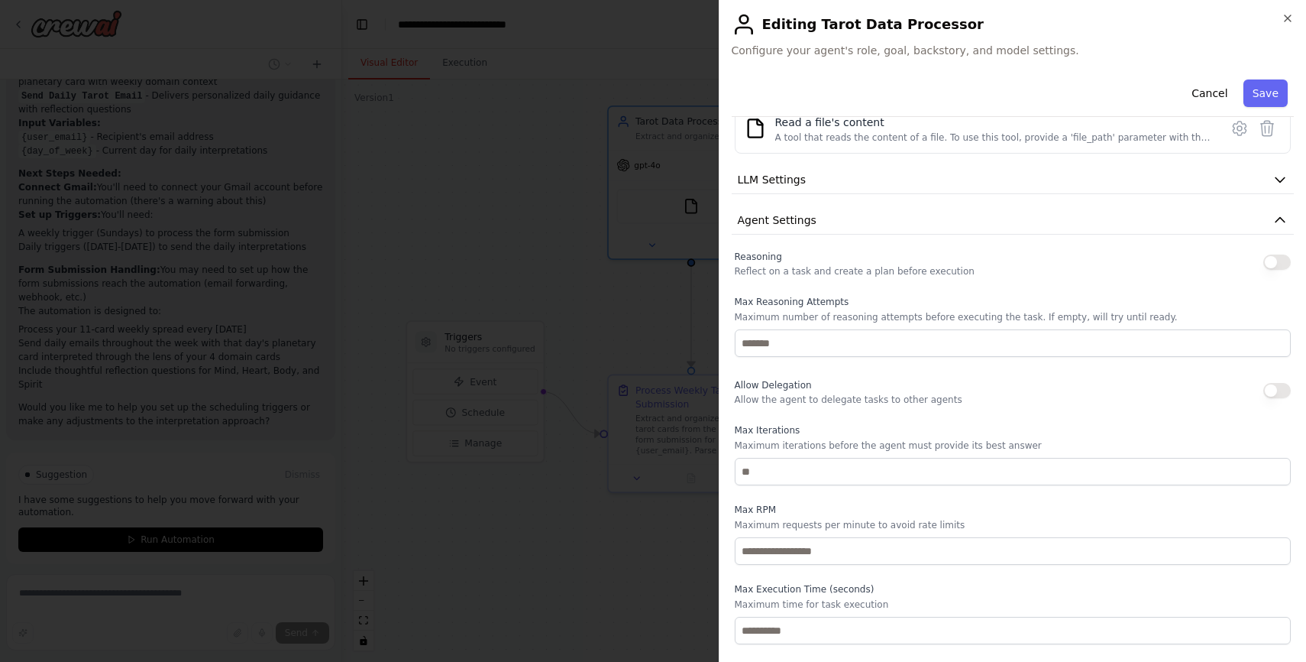
click at [773, 216] on span "Agent Settings" at bounding box center [777, 219] width 79 height 15
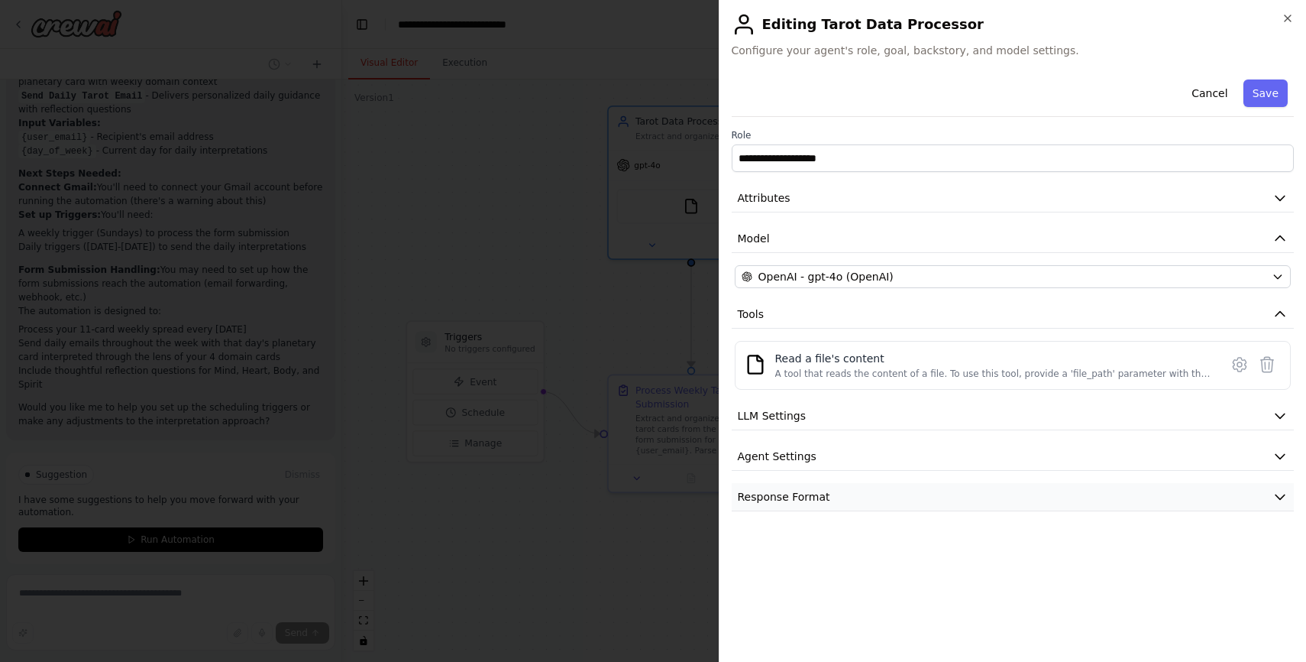
click at [784, 503] on span "Response Format" at bounding box center [784, 496] width 92 height 15
click at [786, 500] on span "Response Format" at bounding box center [784, 496] width 92 height 15
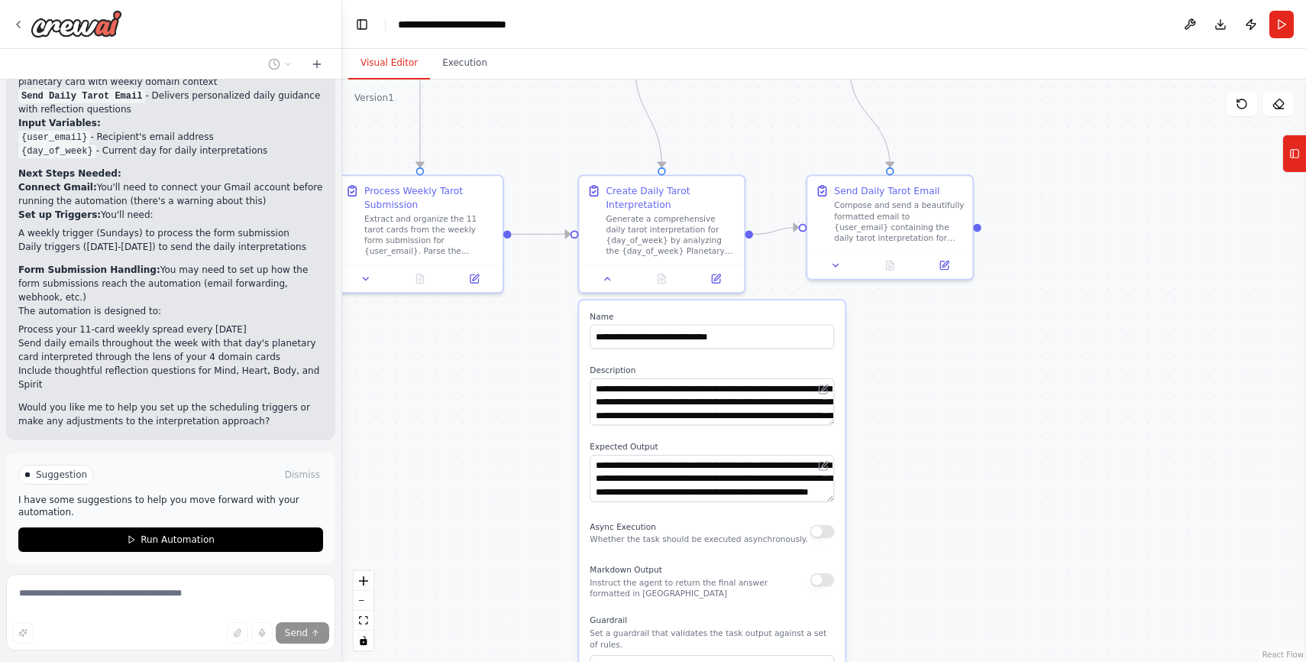
drag, startPoint x: 1037, startPoint y: 293, endPoint x: 765, endPoint y: 95, distance: 335.7
click at [765, 95] on div ".deletable-edge-delete-btn { width: 20px; height: 20px; border: 0px solid #ffff…" at bounding box center [824, 370] width 964 height 582
click at [937, 347] on div ".deletable-edge-delete-btn { width: 20px; height: 20px; border: 0px solid #ffff…" at bounding box center [824, 370] width 964 height 582
click at [1286, 26] on button "Run" at bounding box center [1282, 24] width 24 height 27
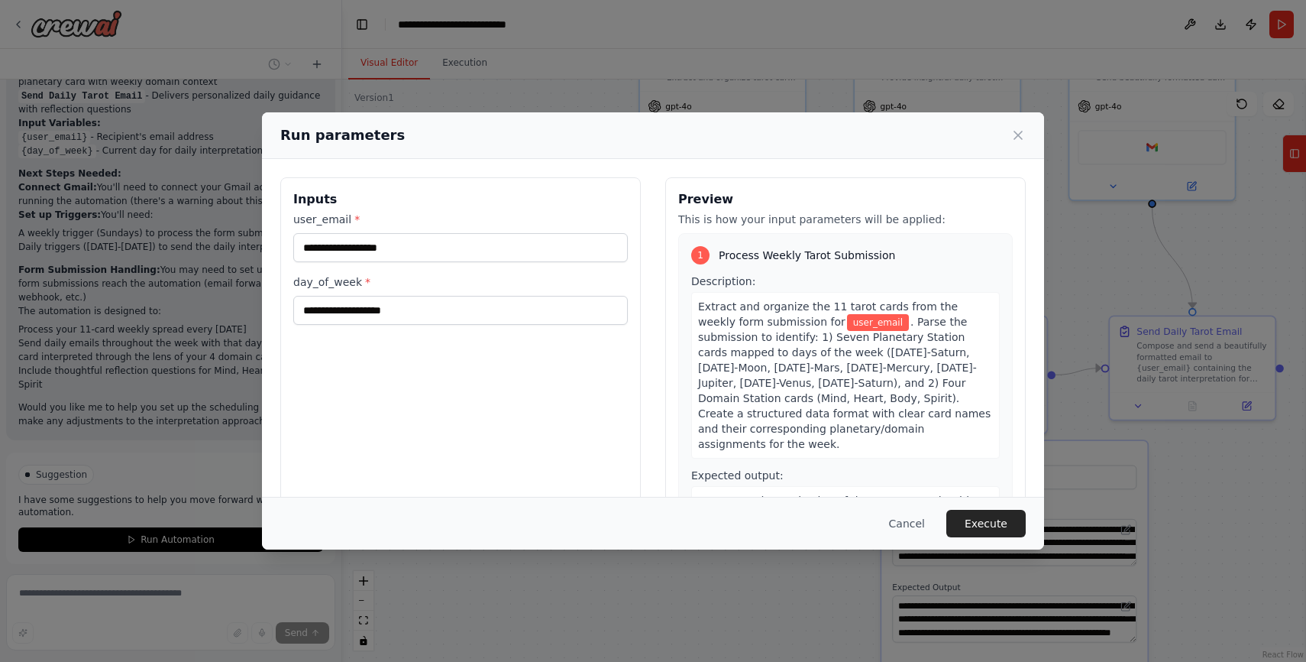
drag, startPoint x: 934, startPoint y: 121, endPoint x: 1228, endPoint y: 252, distance: 321.1
click at [1228, 253] on body "Every Week [DATE], get a form submission with 11 tarot cards from a reading lis…" at bounding box center [653, 331] width 1306 height 662
click at [449, 242] on input "user_email *" at bounding box center [460, 247] width 335 height 29
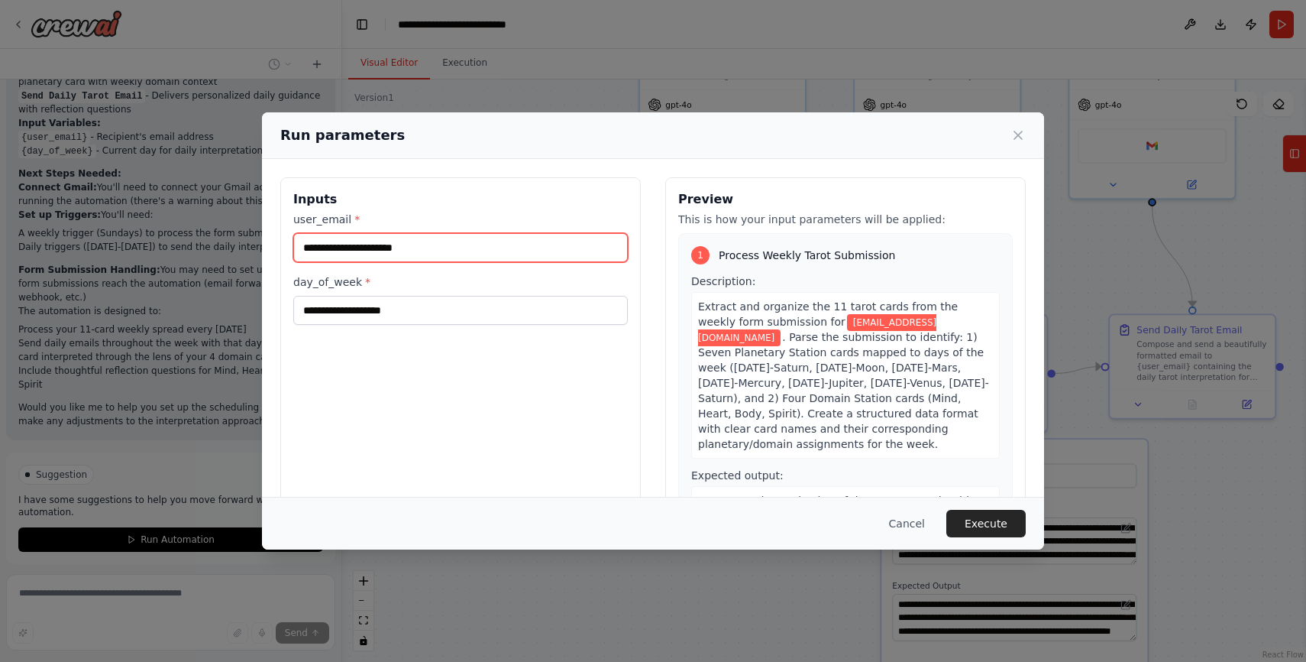
type input "**********"
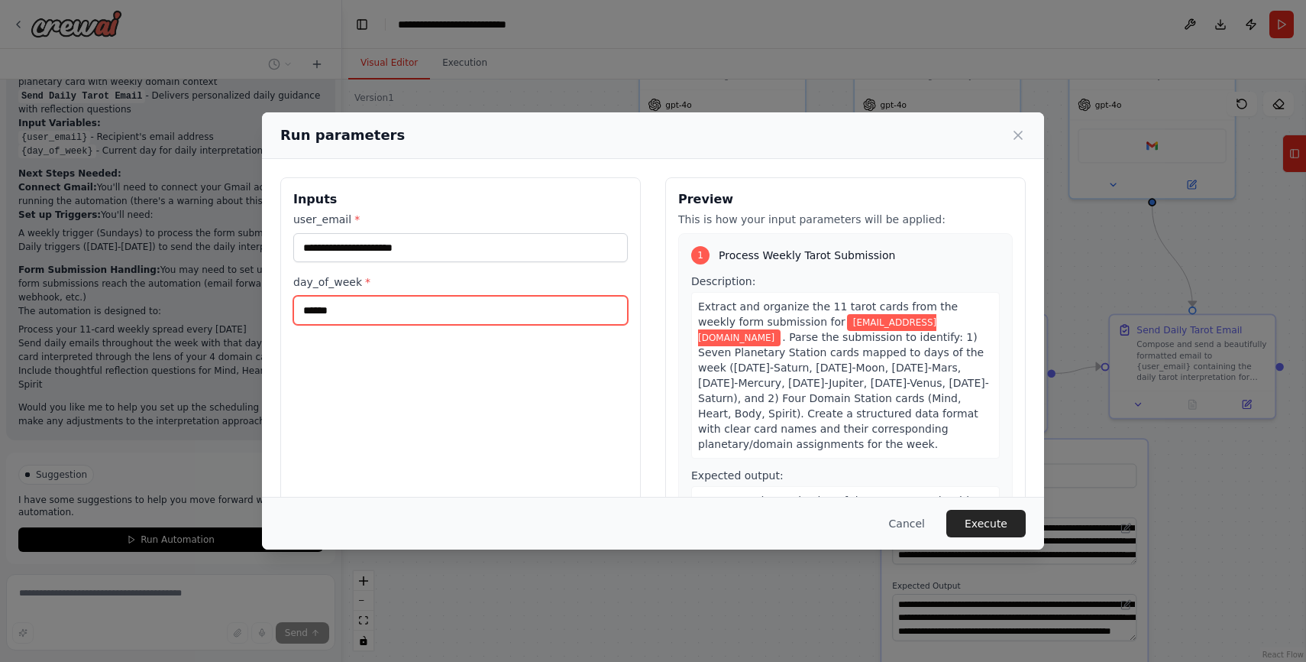
type input "******"
click at [989, 529] on button "Execute" at bounding box center [985, 523] width 79 height 27
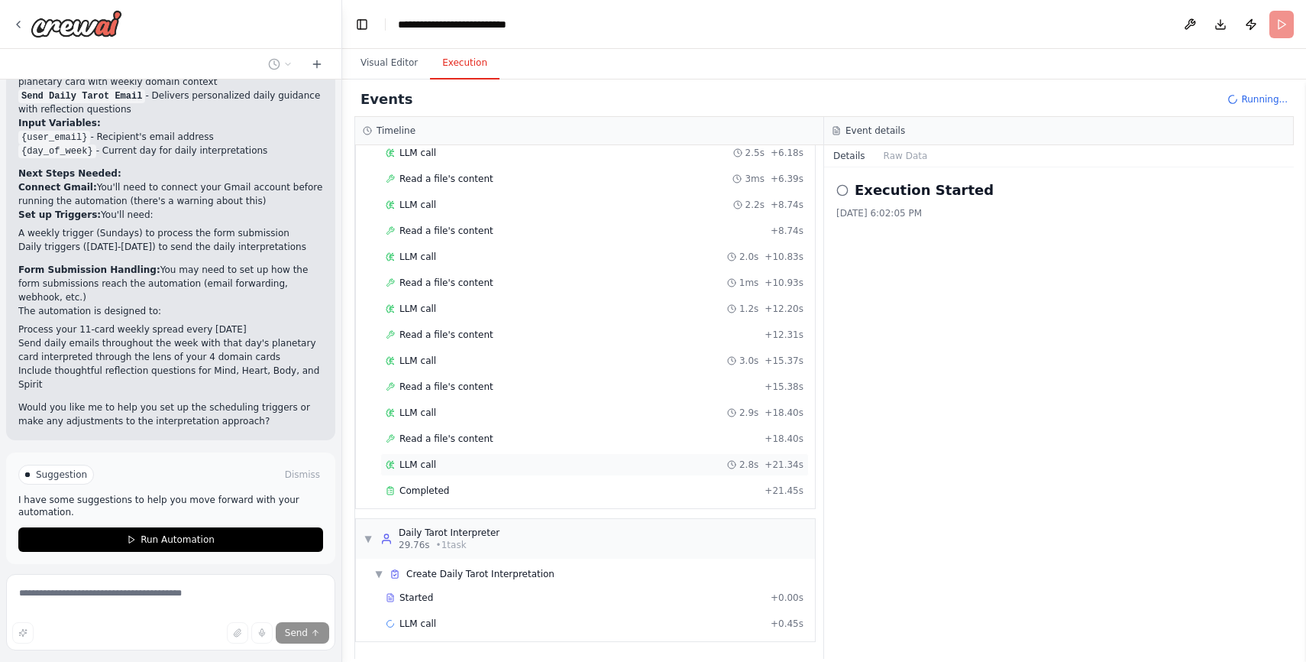
scroll to position [157, 0]
click at [662, 488] on div "Completed" at bounding box center [572, 490] width 373 height 12
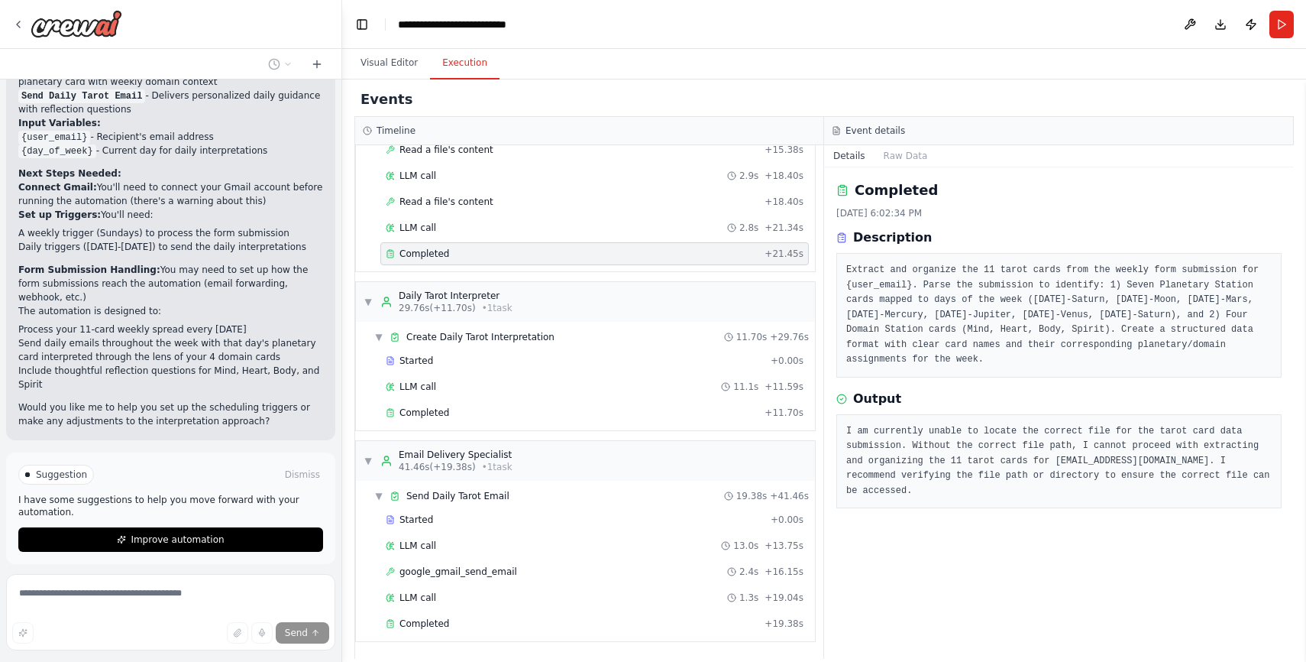
scroll to position [394, 0]
click at [361, 25] on button "Toggle Left Sidebar" at bounding box center [361, 24] width 21 height 21
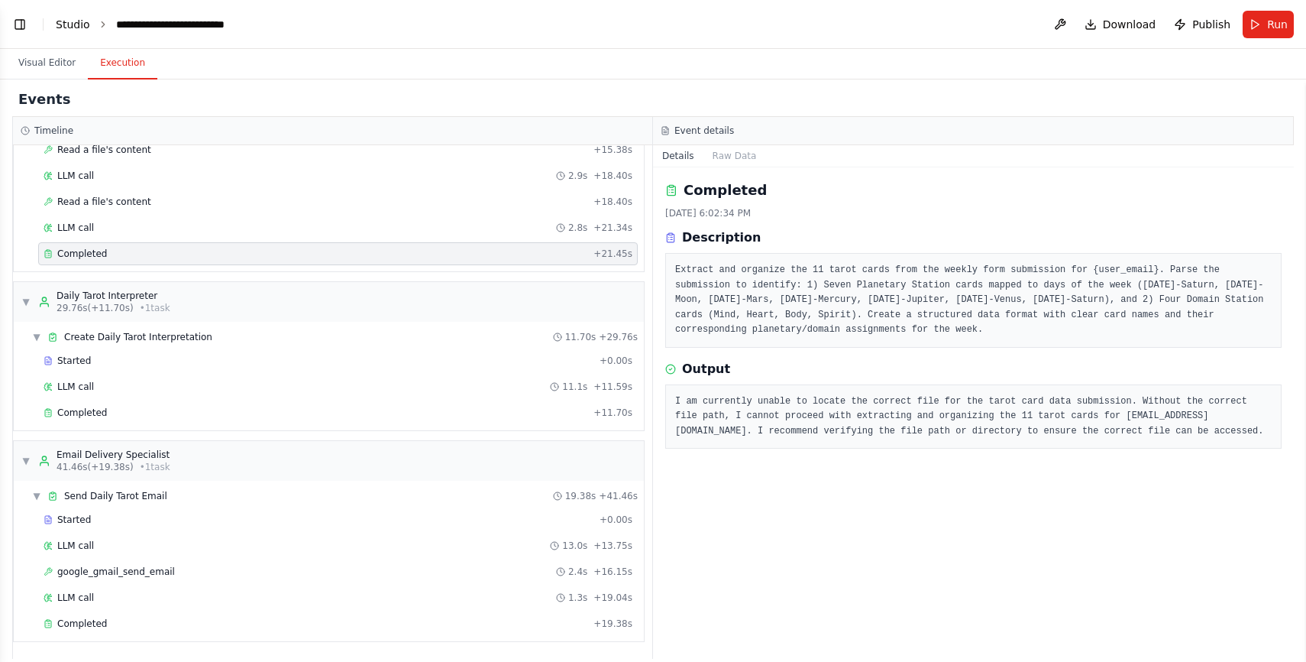
click at [74, 24] on link "Studio" at bounding box center [73, 24] width 34 height 12
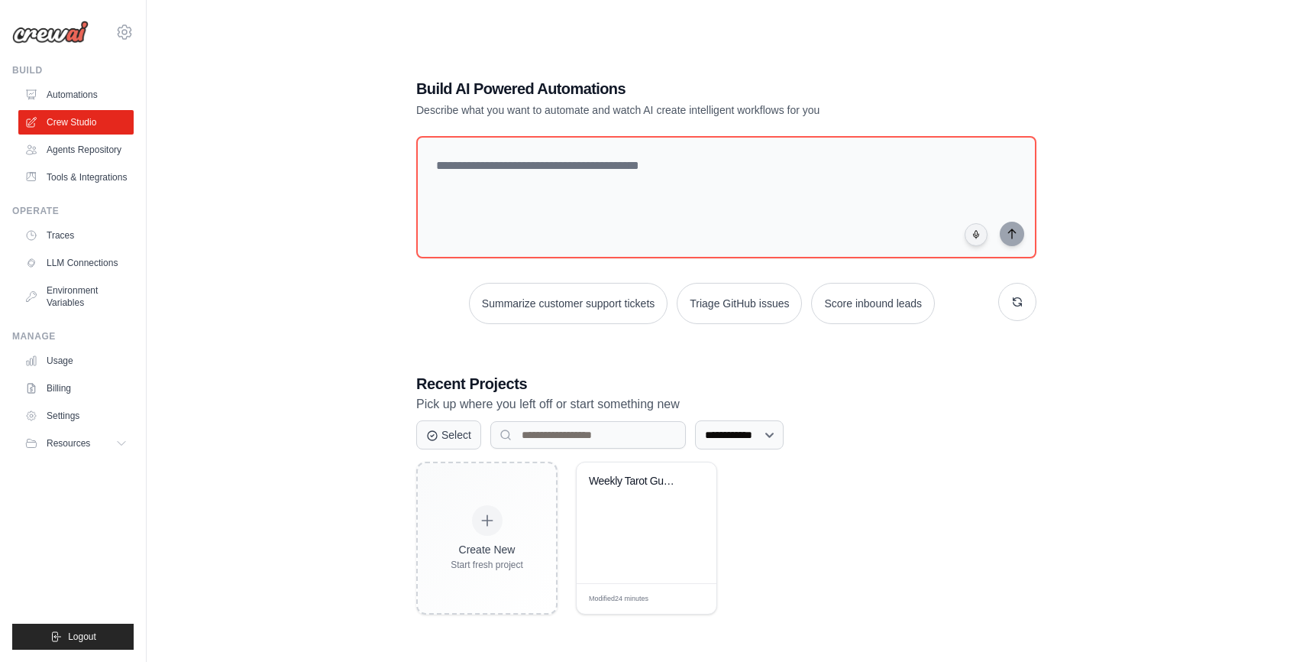
scroll to position [2, 0]
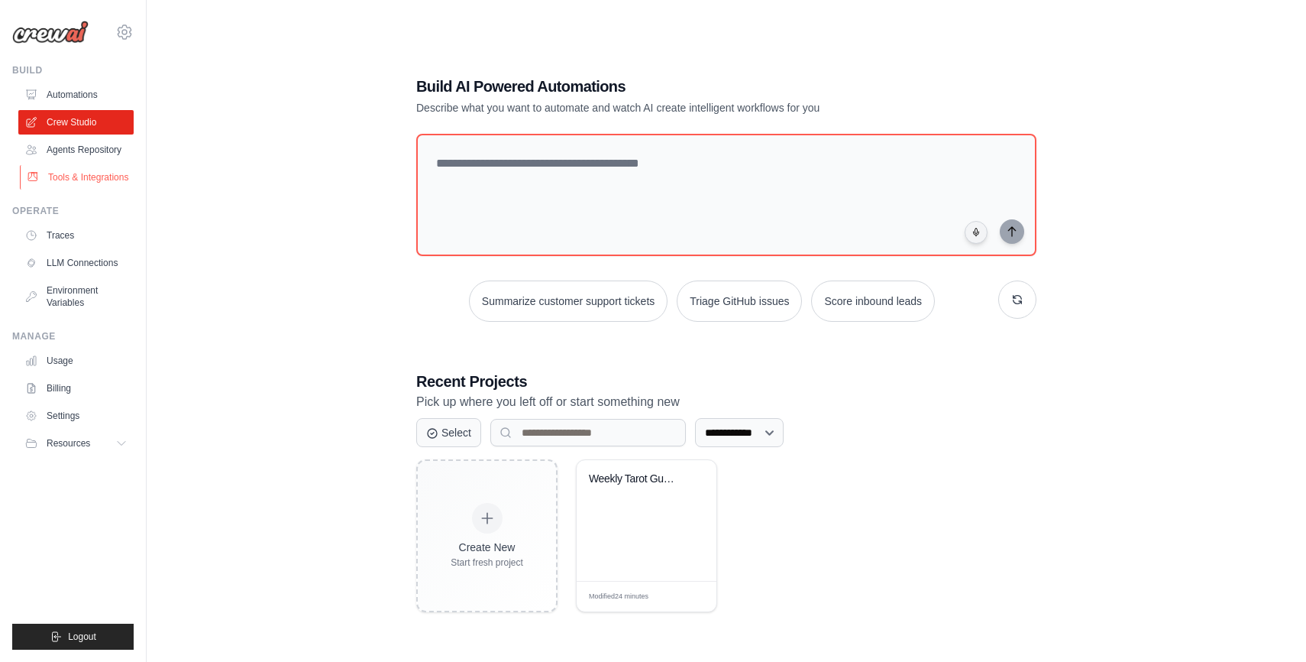
click at [86, 174] on link "Tools & Integrations" at bounding box center [77, 177] width 115 height 24
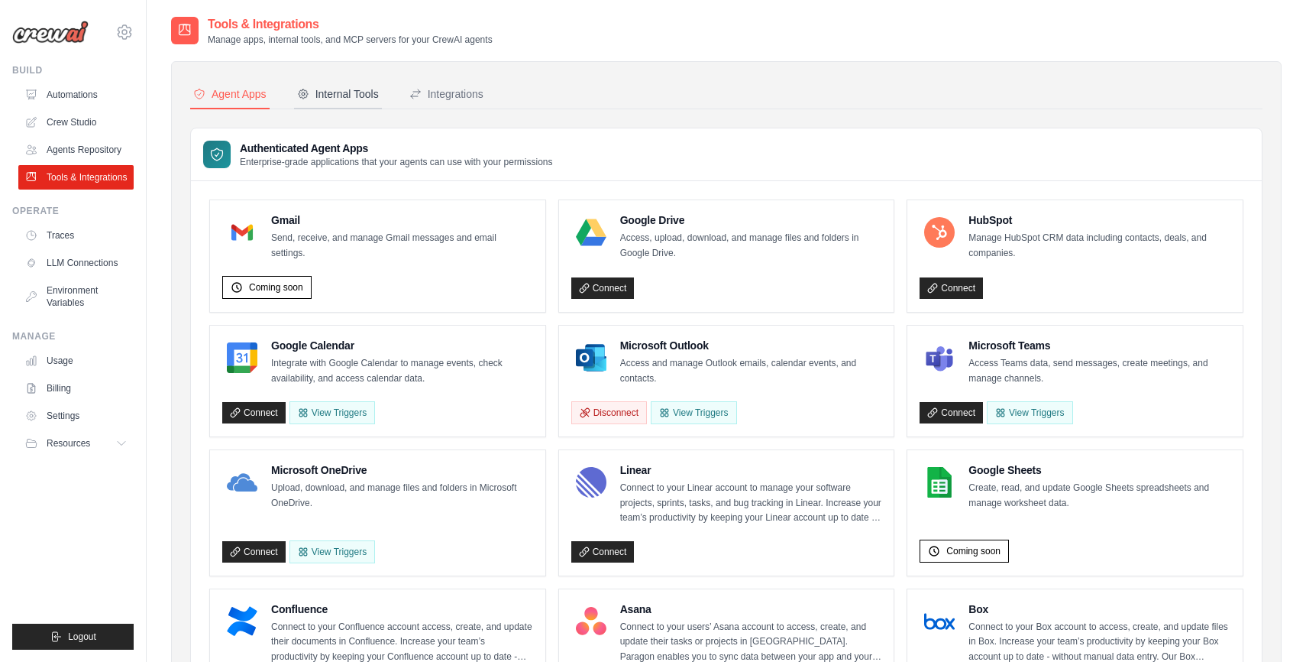
click at [316, 86] on button "Internal Tools" at bounding box center [338, 94] width 88 height 29
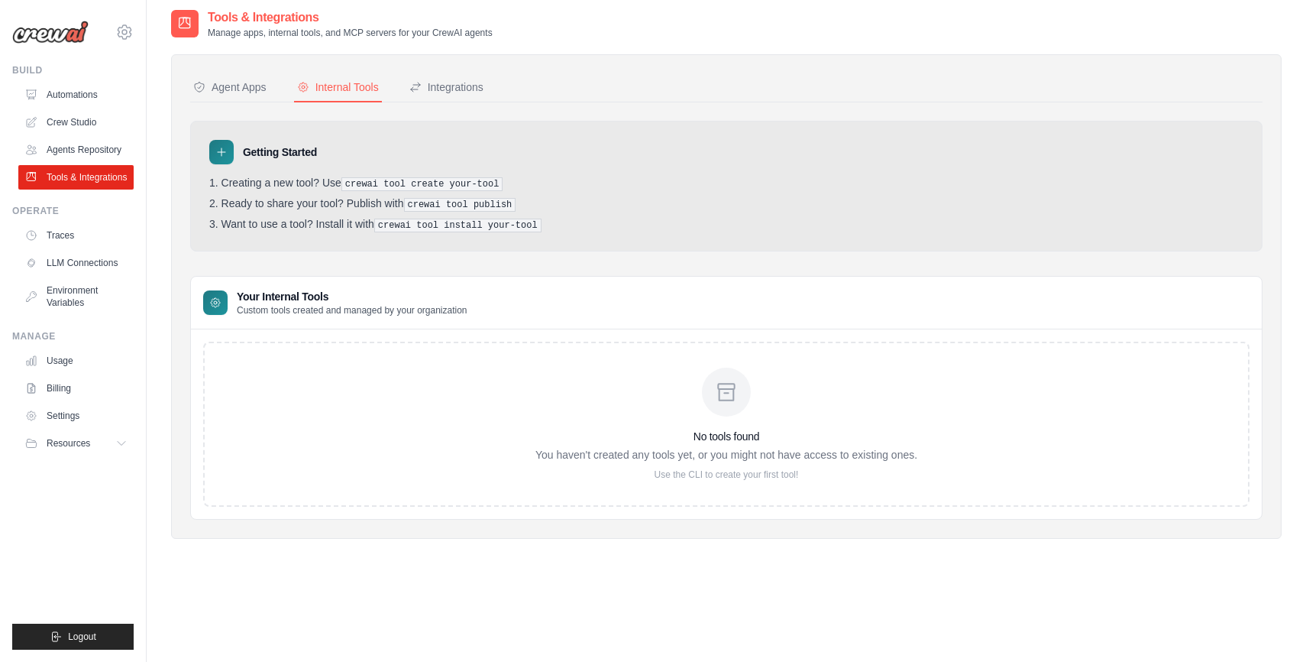
scroll to position [9, 0]
